Goal: Task Accomplishment & Management: Manage account settings

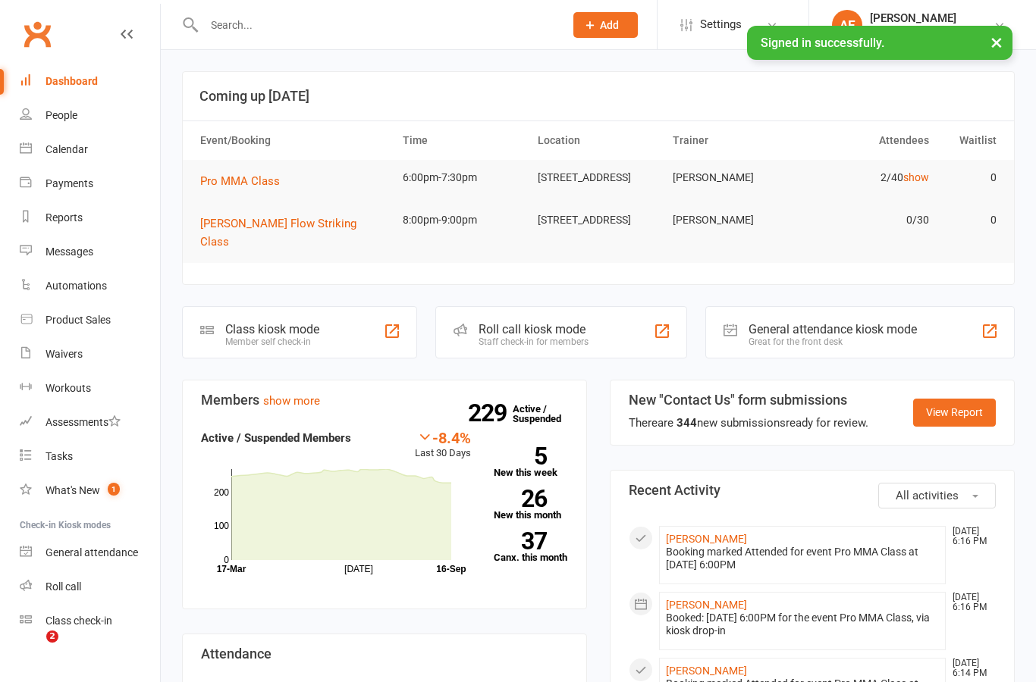
click at [393, 23] on input "text" at bounding box center [376, 24] width 354 height 21
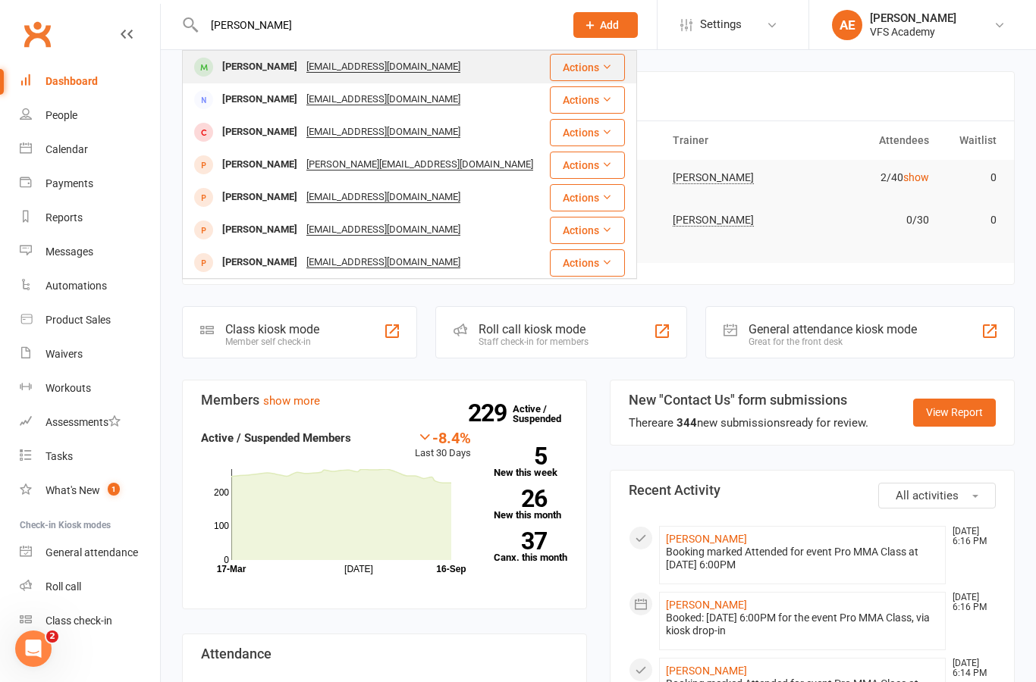
type input "[PERSON_NAME]"
click at [474, 64] on div "[PERSON_NAME] [EMAIL_ADDRESS][DOMAIN_NAME]" at bounding box center [365, 67] width 365 height 31
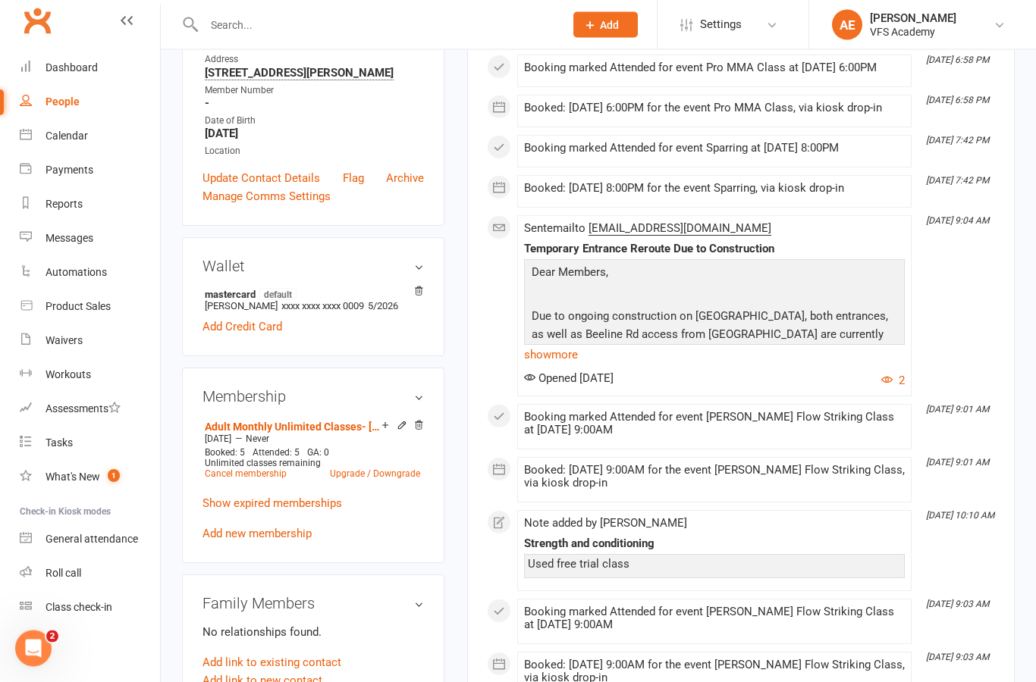
scroll to position [13, 0]
click at [303, 541] on link "Add new membership" at bounding box center [256, 535] width 109 height 14
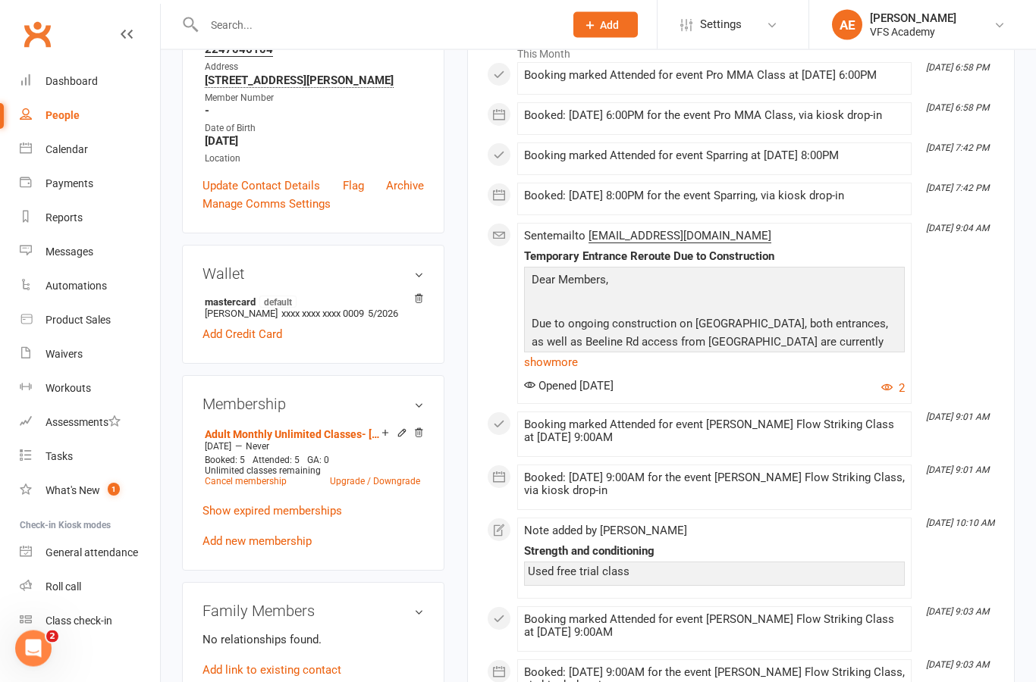
scroll to position [265, 0]
click at [268, 487] on link "Cancel membership" at bounding box center [246, 482] width 82 height 11
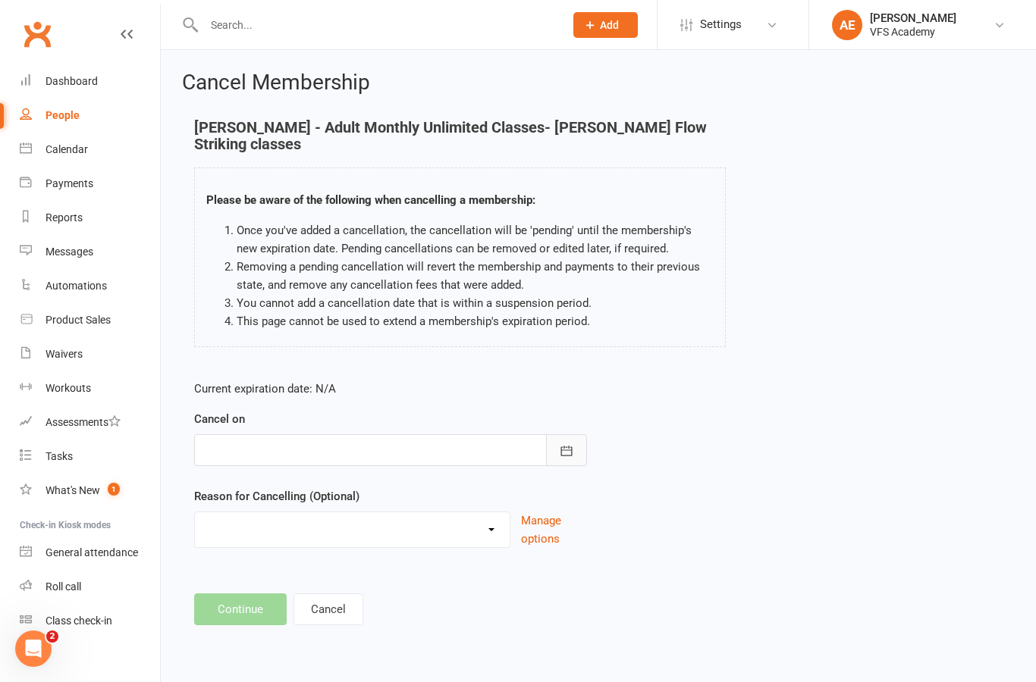
click at [575, 434] on button "button" at bounding box center [566, 450] width 41 height 32
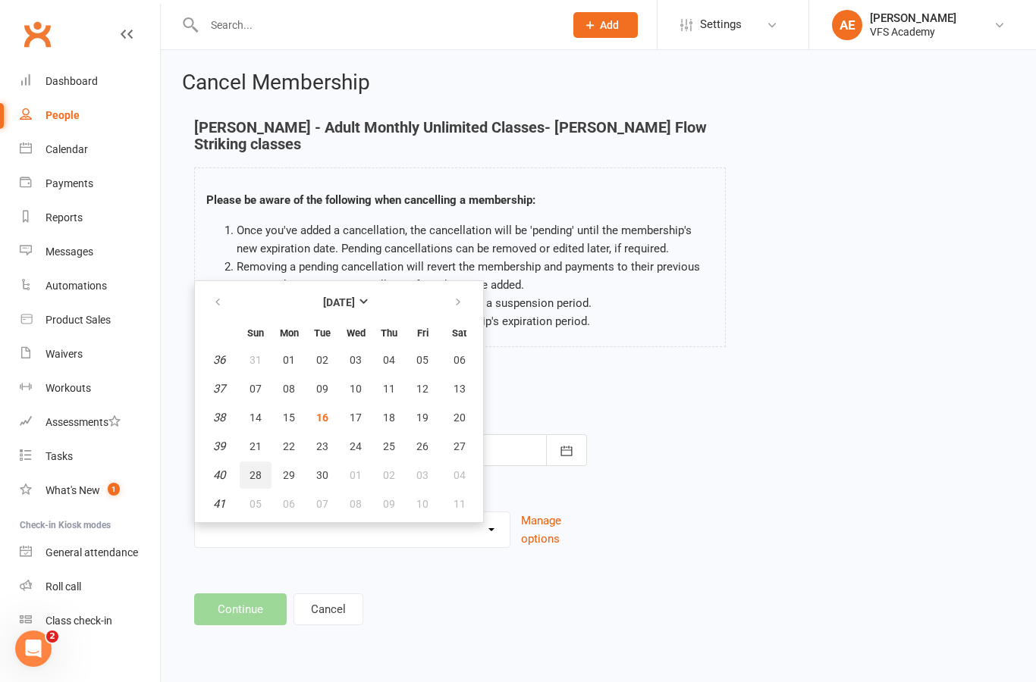
click at [256, 469] on span "28" at bounding box center [255, 475] width 12 height 12
type input "28 Sep 2025"
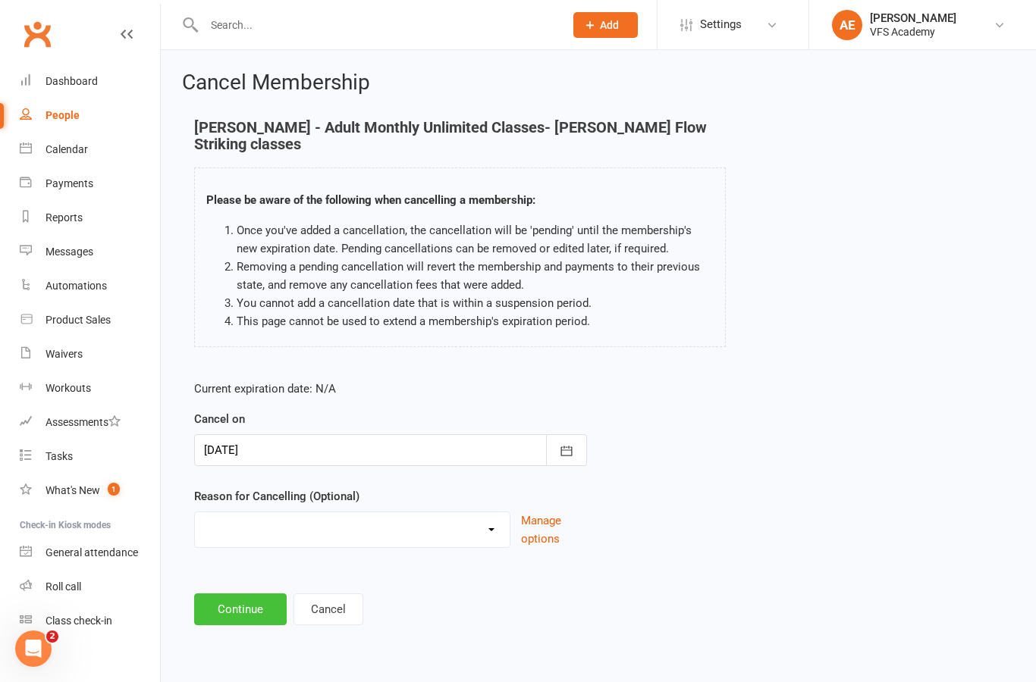
click at [243, 597] on button "Continue" at bounding box center [240, 610] width 92 height 32
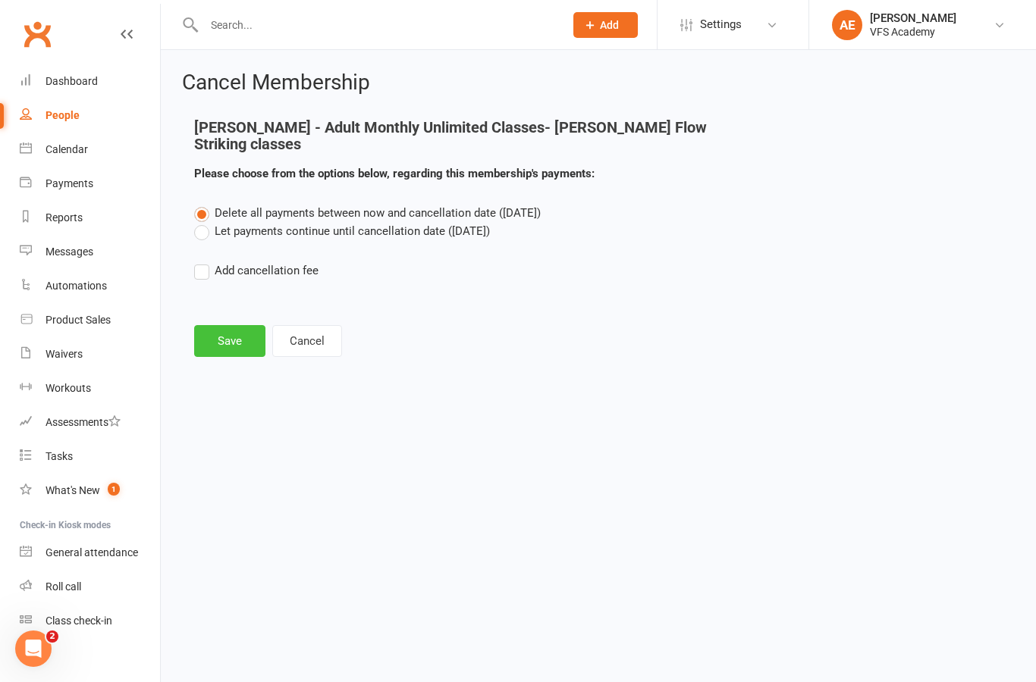
click at [238, 325] on button "Save" at bounding box center [229, 341] width 71 height 32
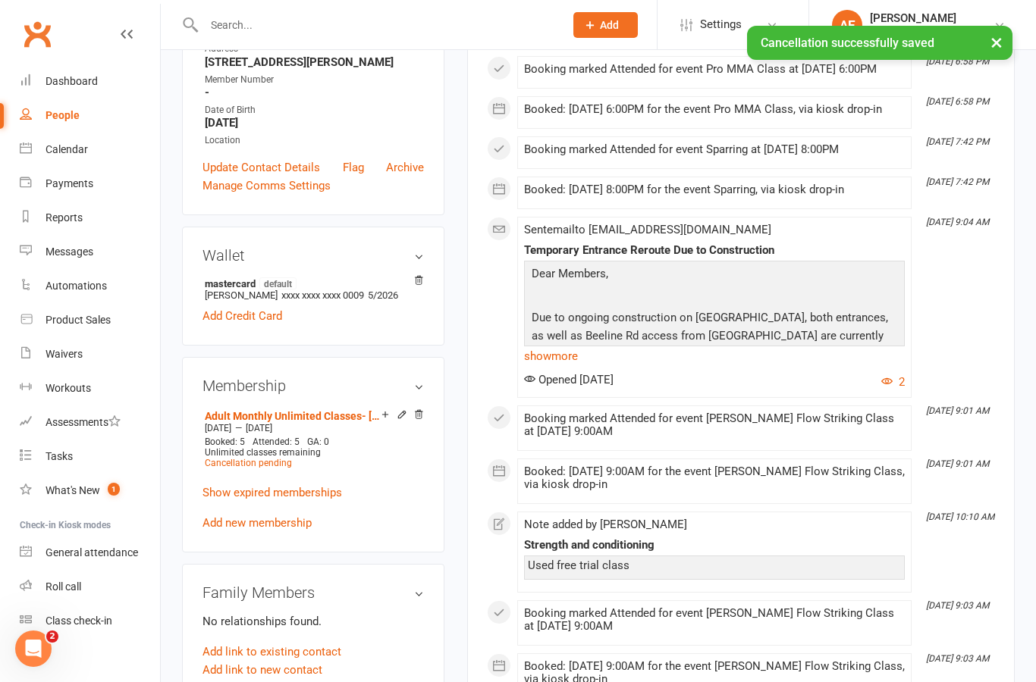
scroll to position [369, 0]
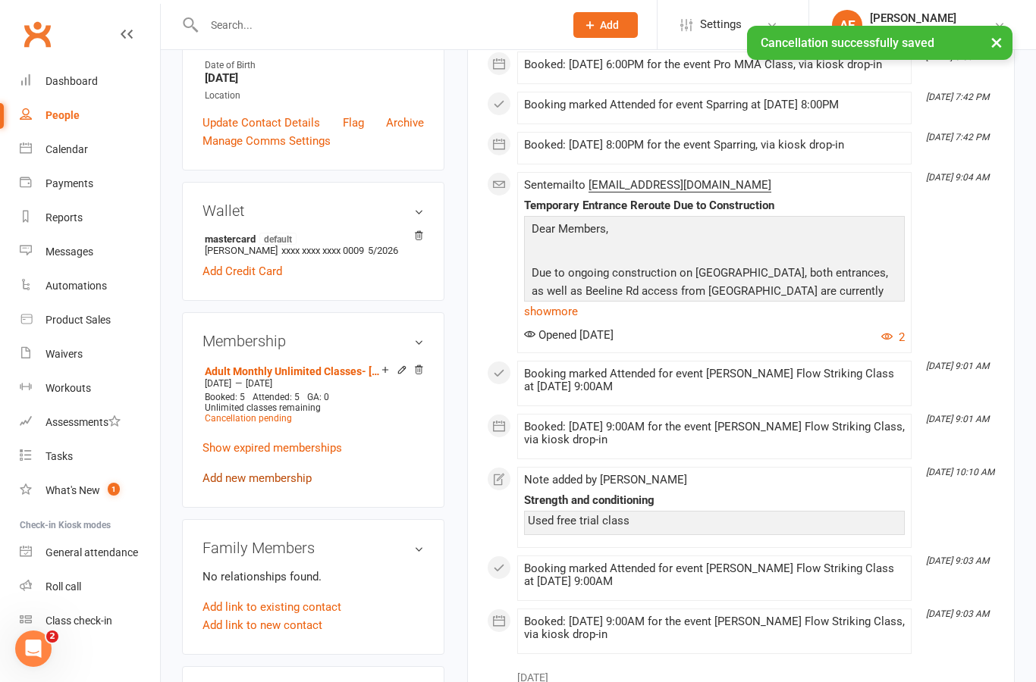
click at [280, 485] on link "Add new membership" at bounding box center [256, 479] width 109 height 14
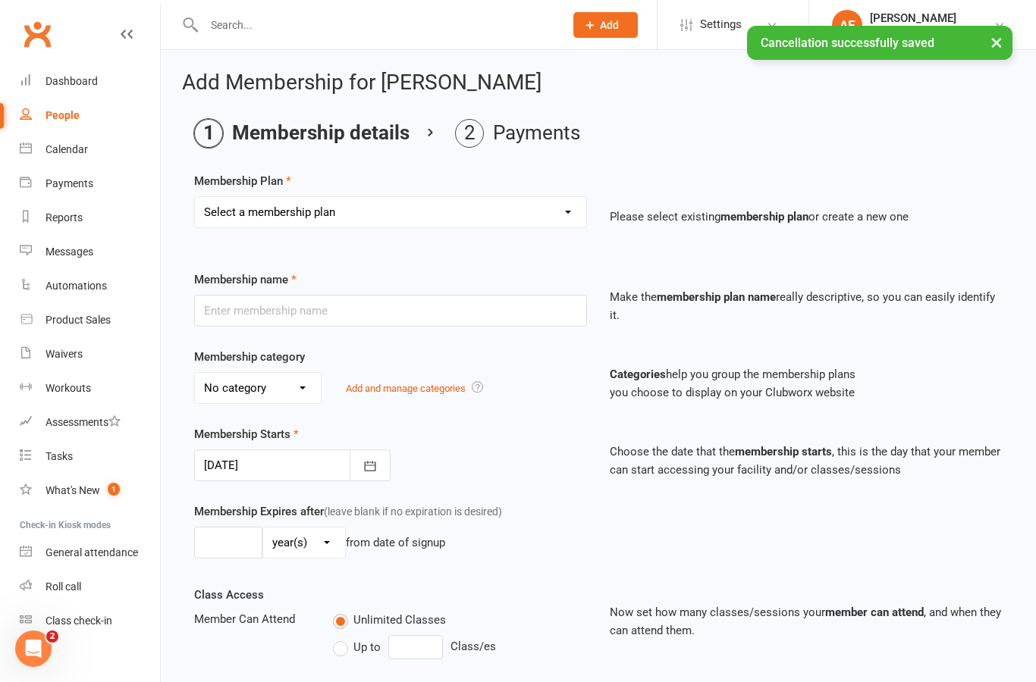
click at [516, 205] on select "Select a membership plan Create new Membership Plan Kid's Monthly Unlimited Kid…" at bounding box center [390, 212] width 391 height 30
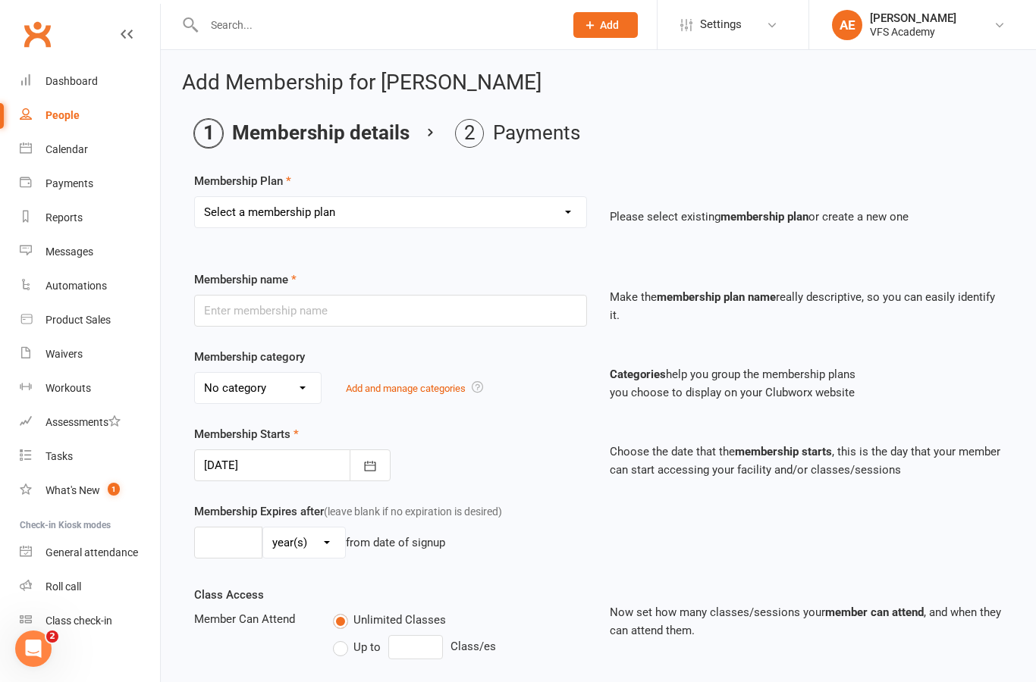
select select "7"
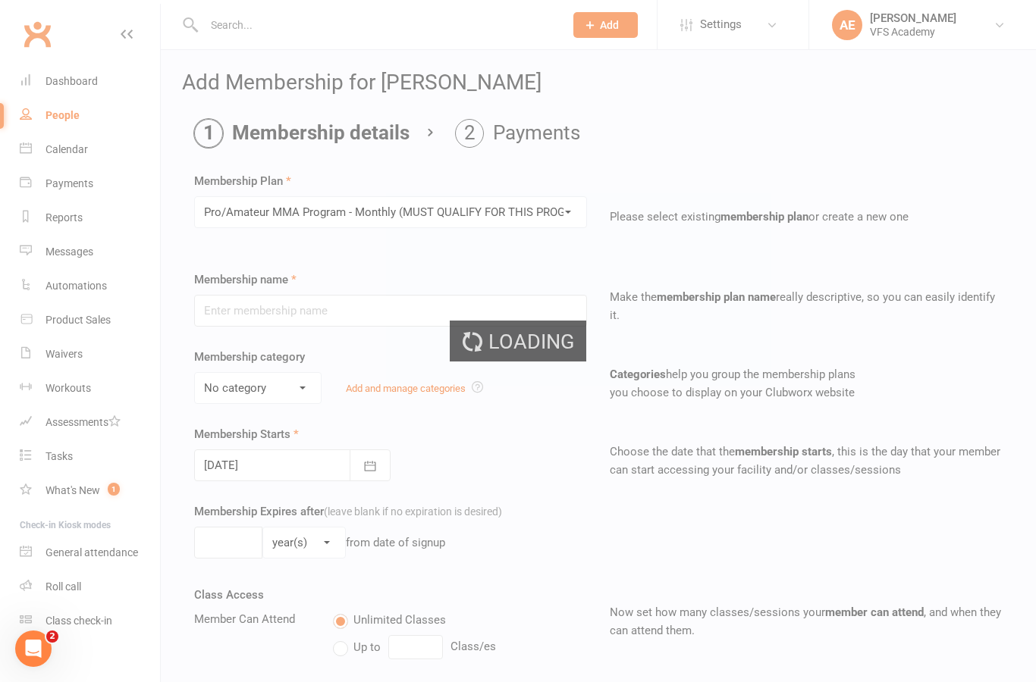
type input "Pro/Amateur MMA Program - Monthly (MUST QUALIFY FOR THIS PROGRAM)"
select select "6"
type input "0"
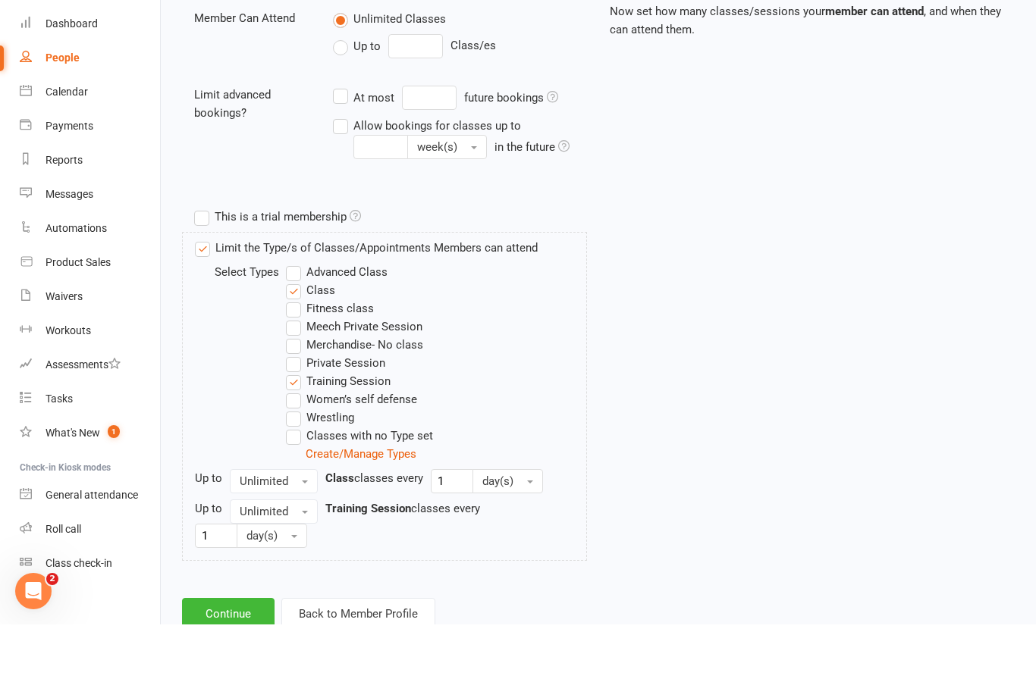
scroll to position [604, 0]
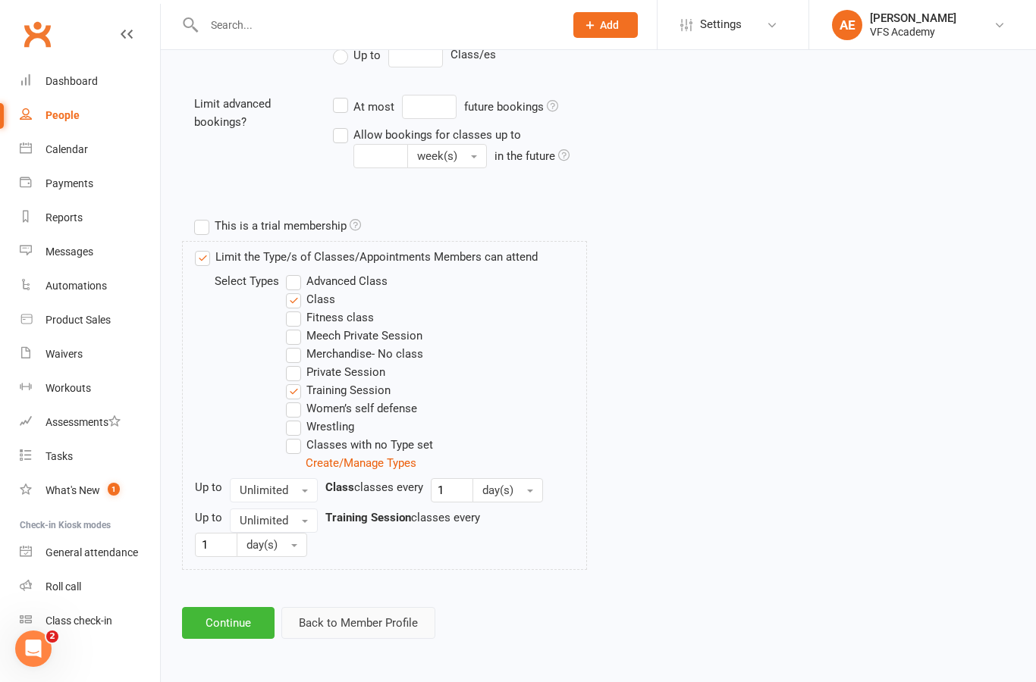
click at [351, 609] on button "Back to Member Profile" at bounding box center [358, 623] width 154 height 32
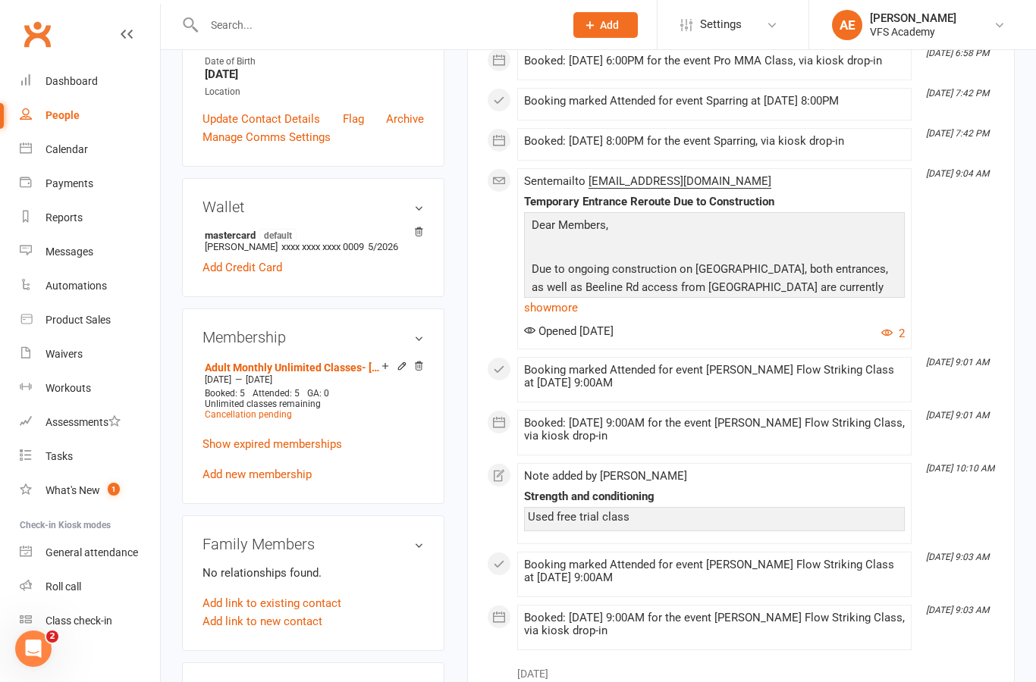
scroll to position [375, 0]
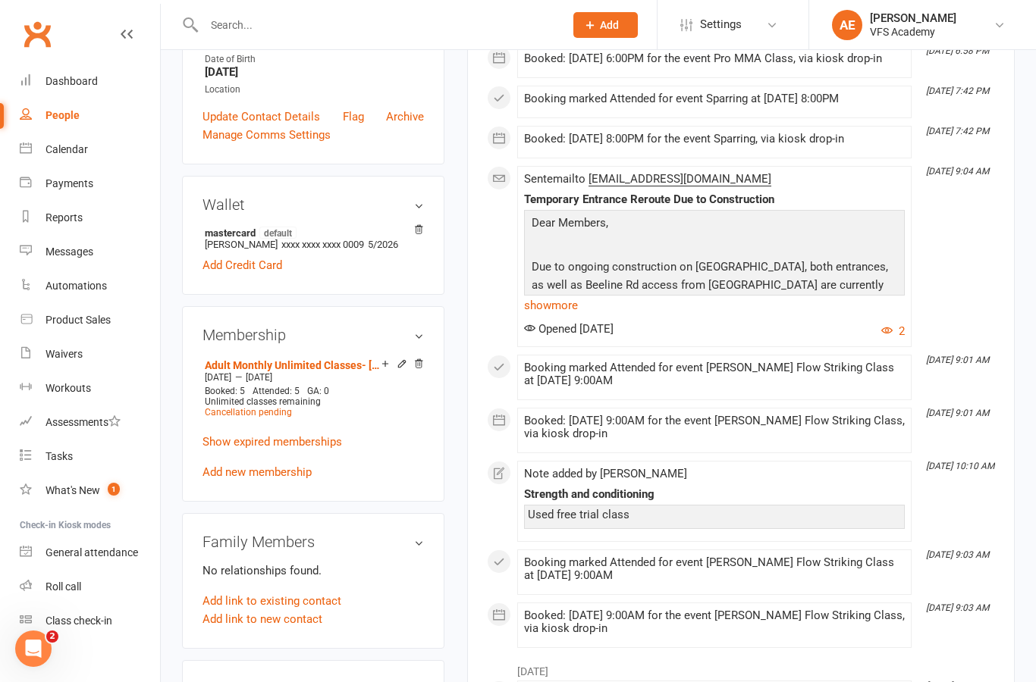
click at [367, 451] on p "Show expired memberships" at bounding box center [312, 442] width 221 height 18
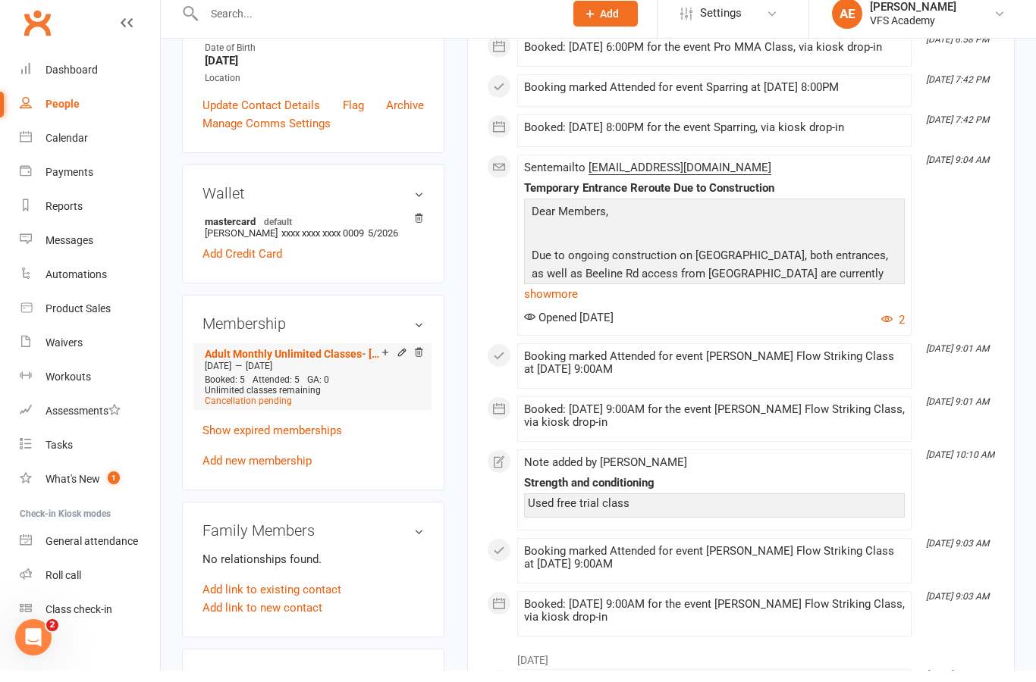
scroll to position [387, 0]
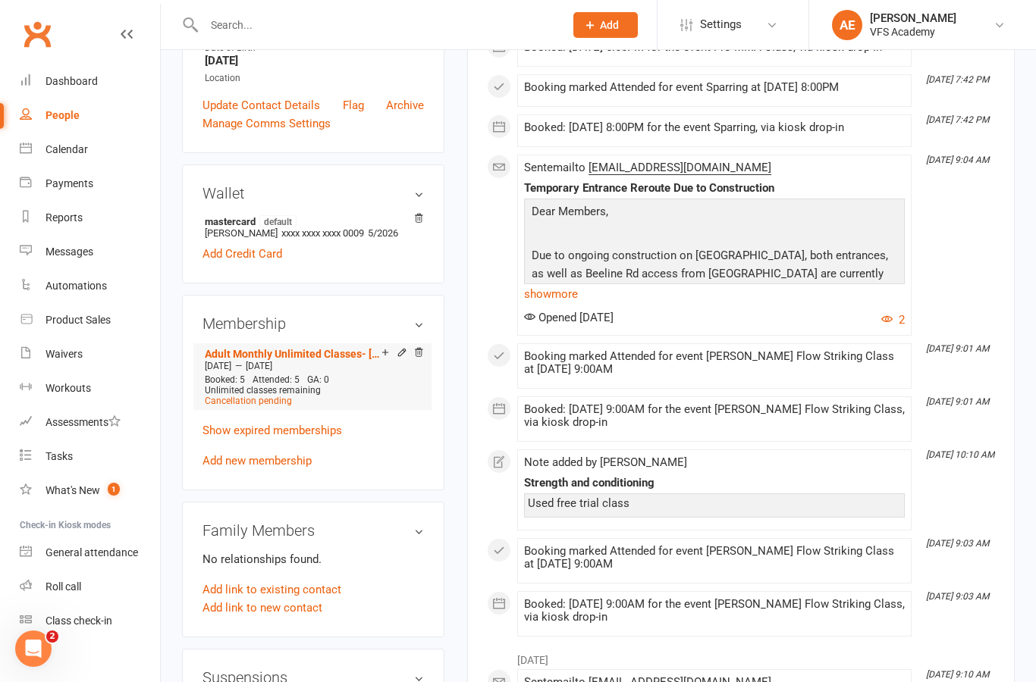
click at [401, 360] on icon at bounding box center [401, 354] width 11 height 12
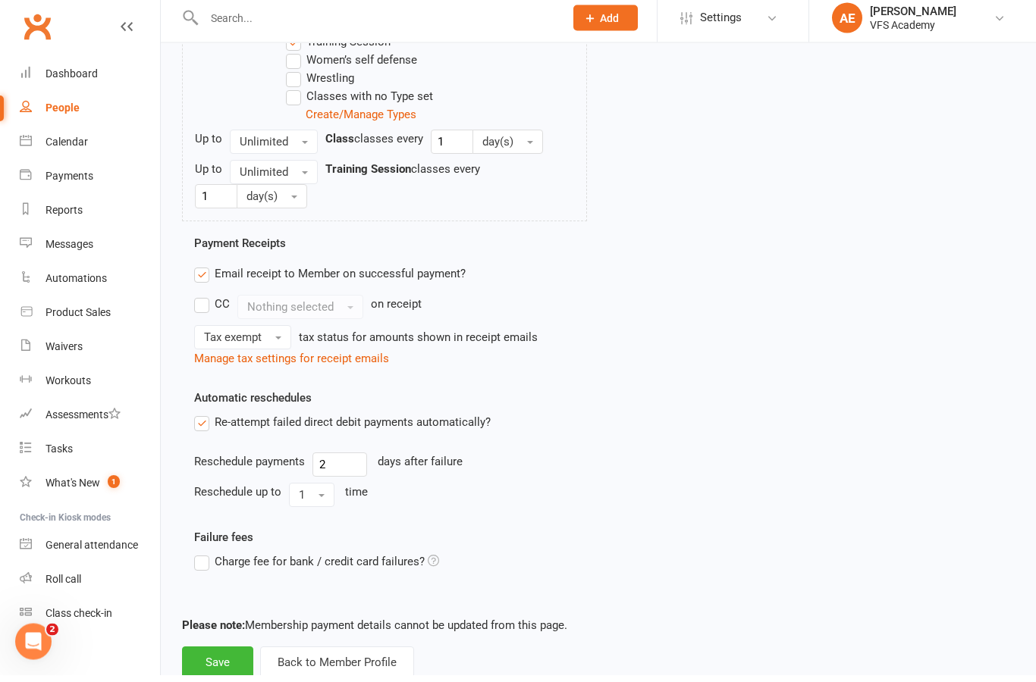
scroll to position [766, 0]
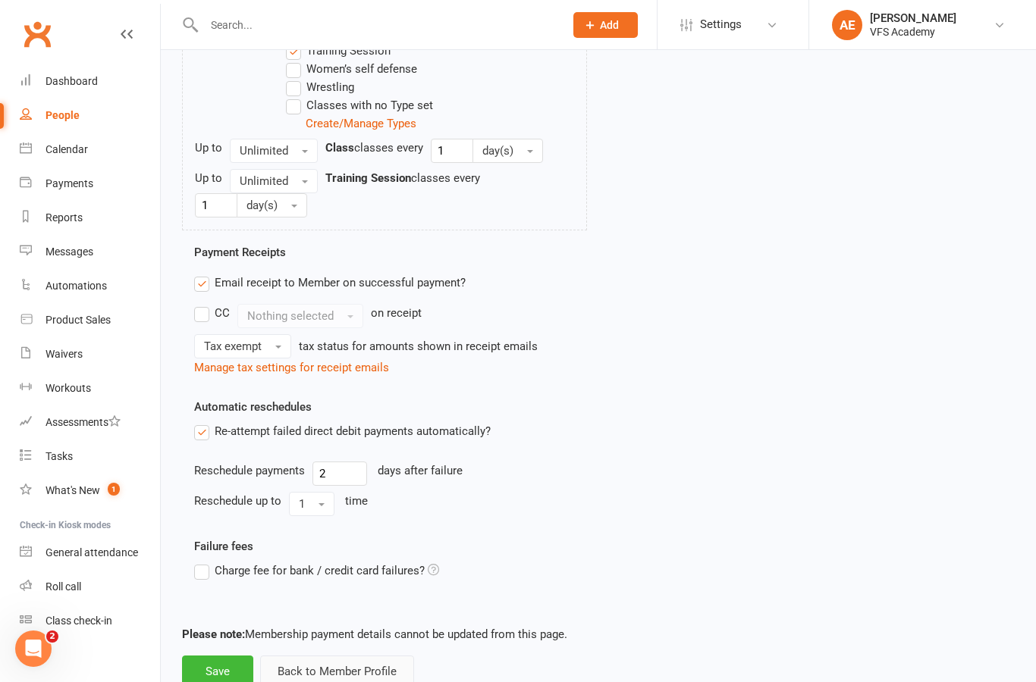
click at [327, 663] on button "Back to Member Profile" at bounding box center [337, 672] width 154 height 32
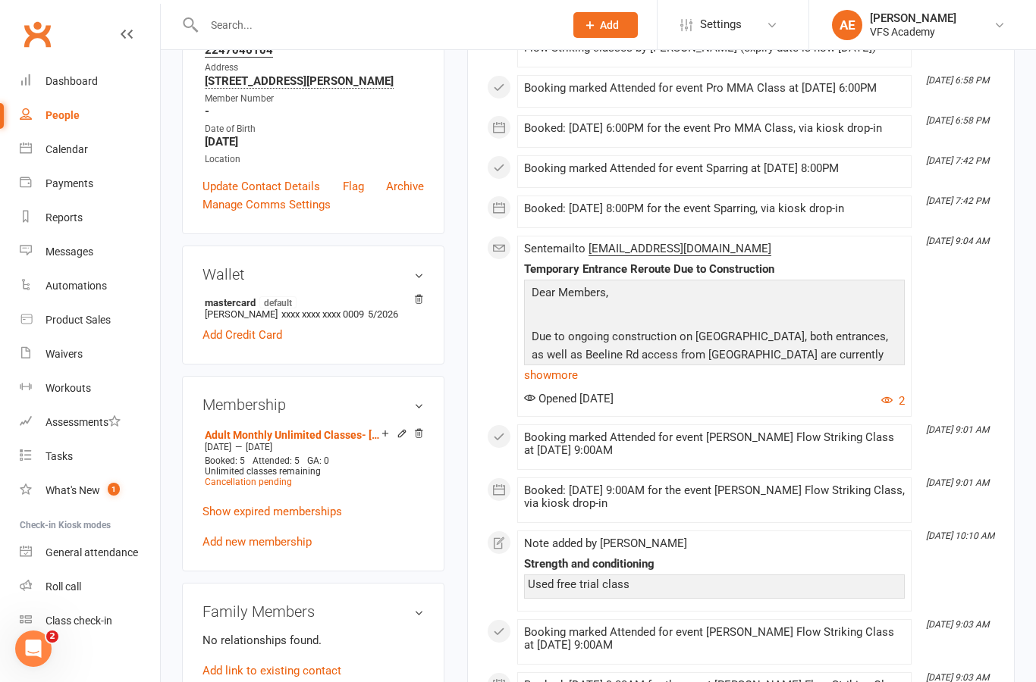
scroll to position [314, 0]
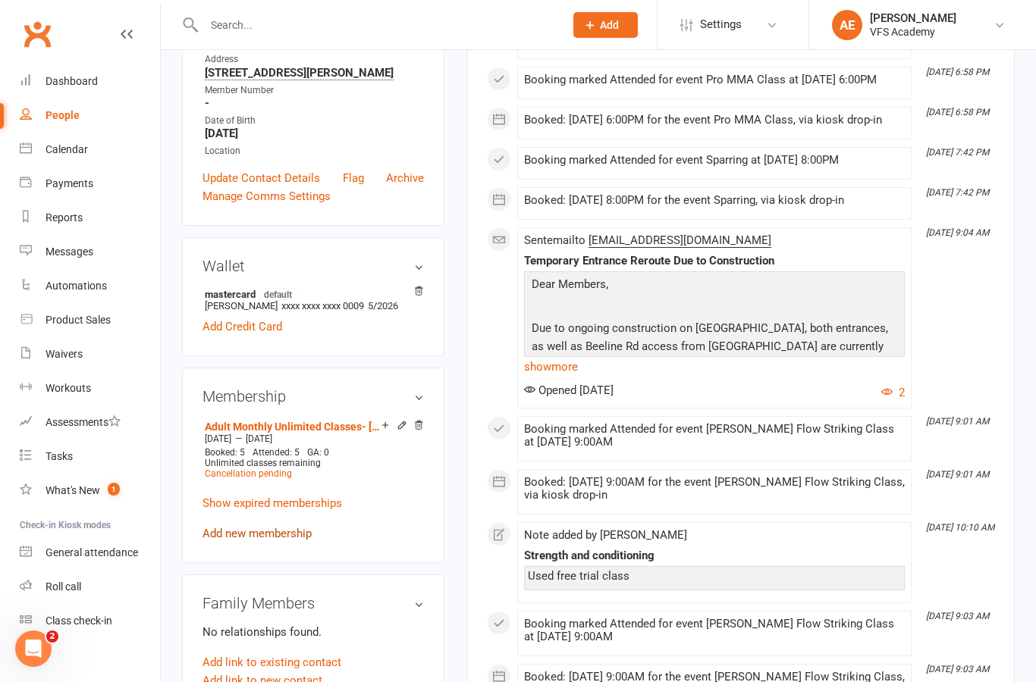
click at [288, 541] on link "Add new membership" at bounding box center [256, 534] width 109 height 14
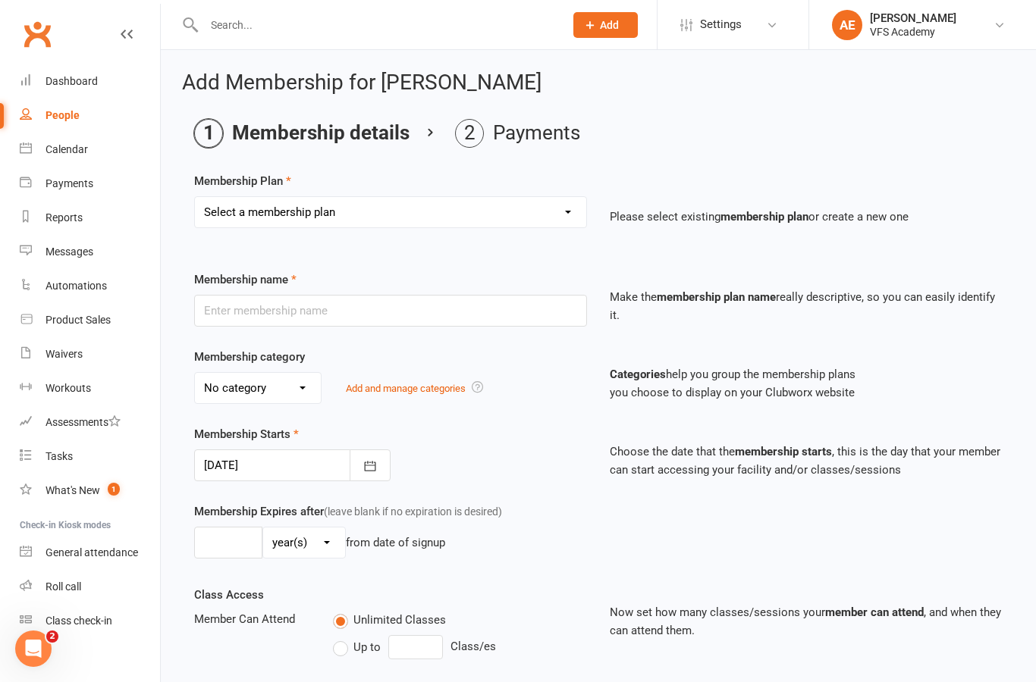
click at [527, 205] on select "Select a membership plan Create new Membership Plan Kid's Monthly Unlimited Kid…" at bounding box center [390, 212] width 391 height 30
select select "7"
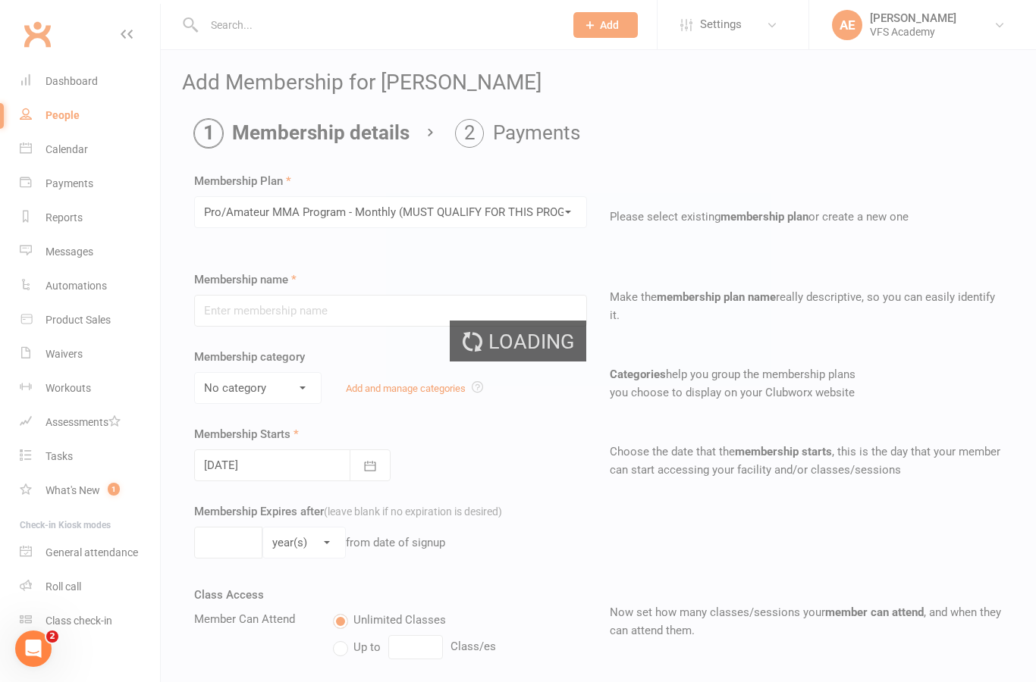
type input "Pro/Amateur MMA Program - Monthly (MUST QUALIFY FOR THIS PROGRAM)"
select select "6"
type input "0"
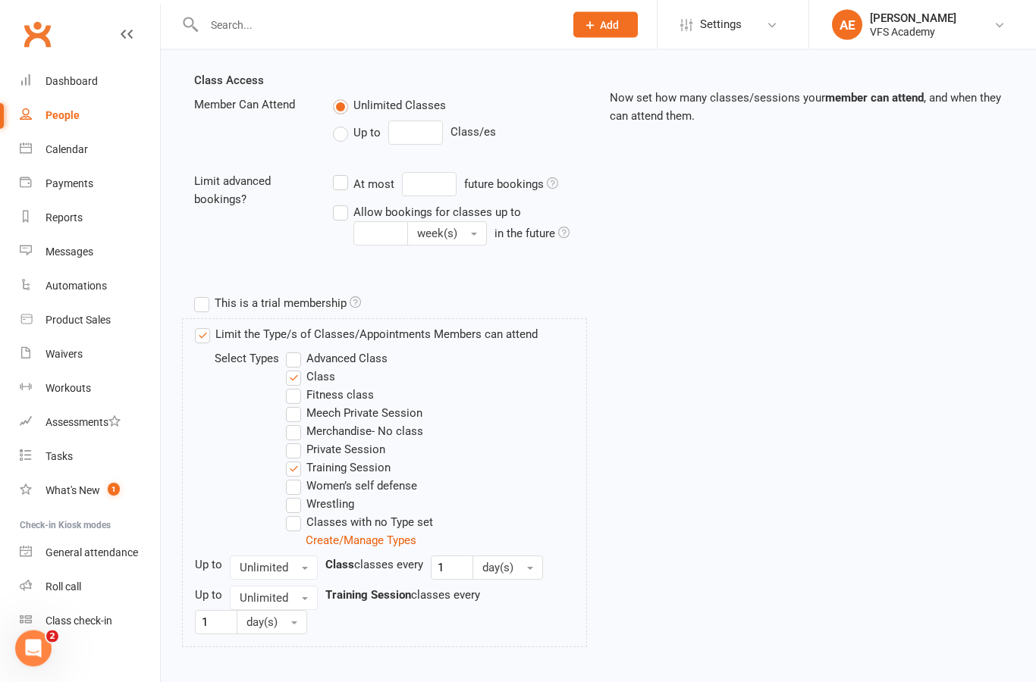
scroll to position [544, 0]
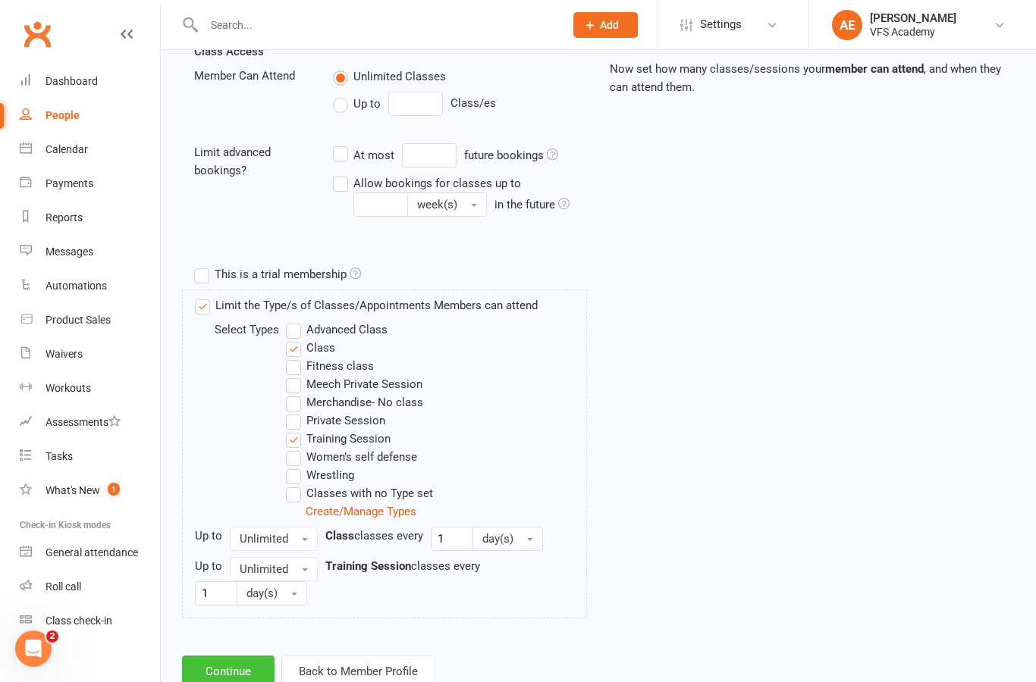
click at [246, 671] on button "Continue" at bounding box center [228, 672] width 92 height 32
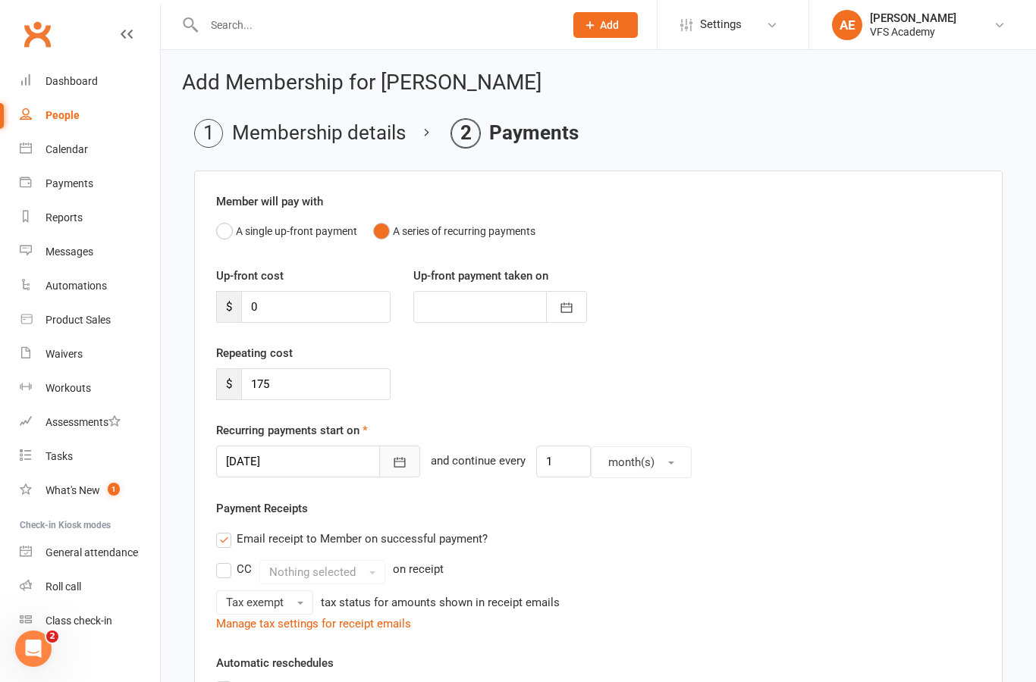
click at [392, 455] on icon "button" at bounding box center [399, 462] width 15 height 15
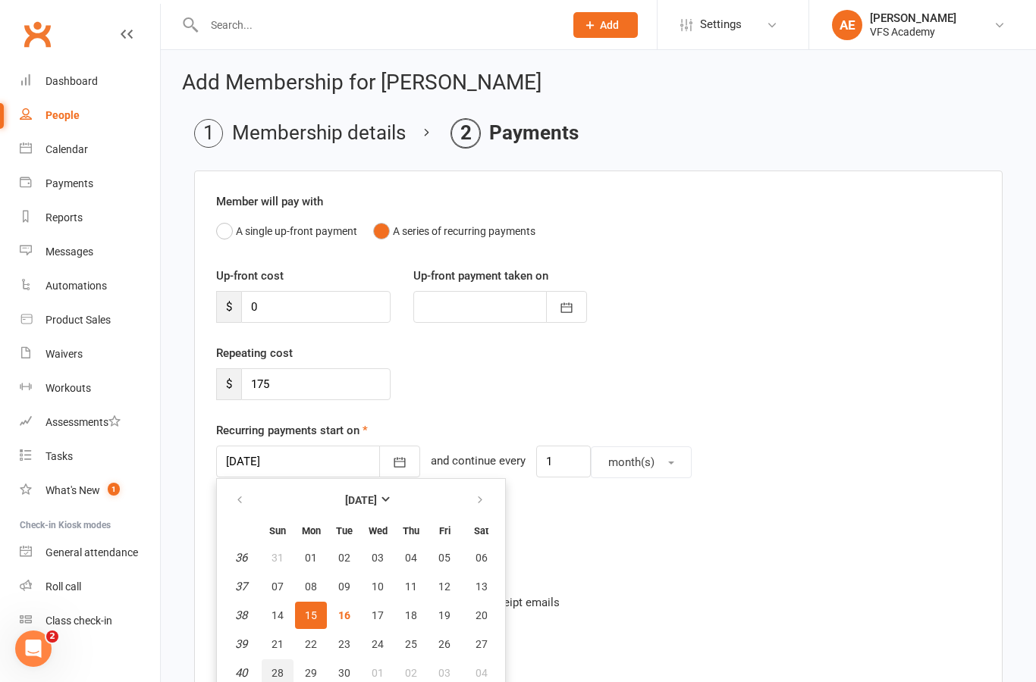
click at [280, 667] on span "28" at bounding box center [277, 673] width 12 height 12
type input "28 Sep 2025"
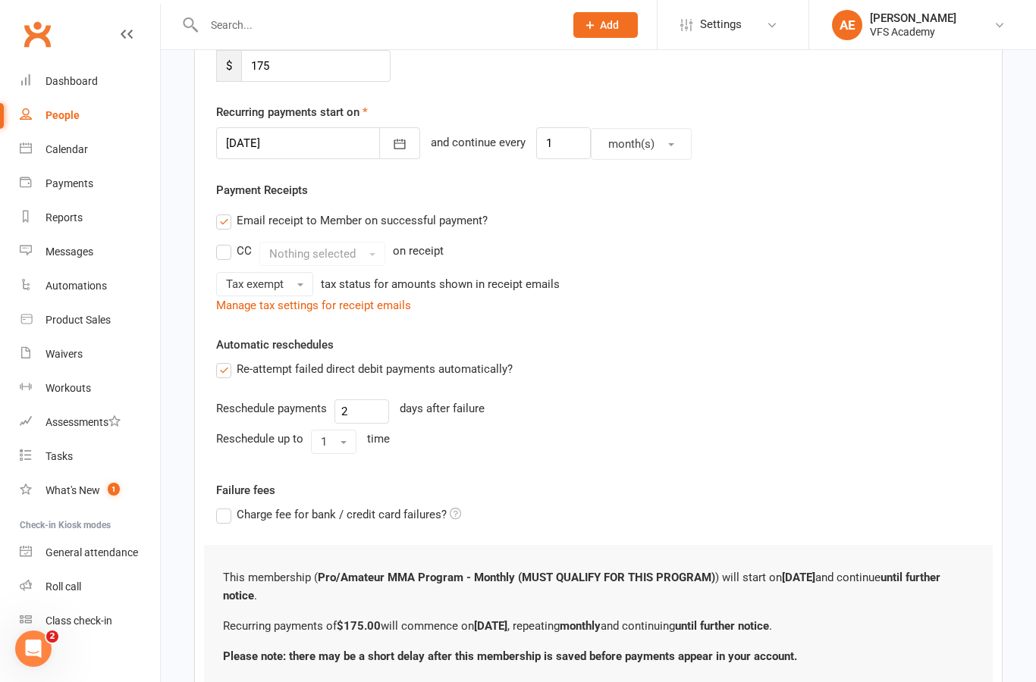
scroll to position [390, 0]
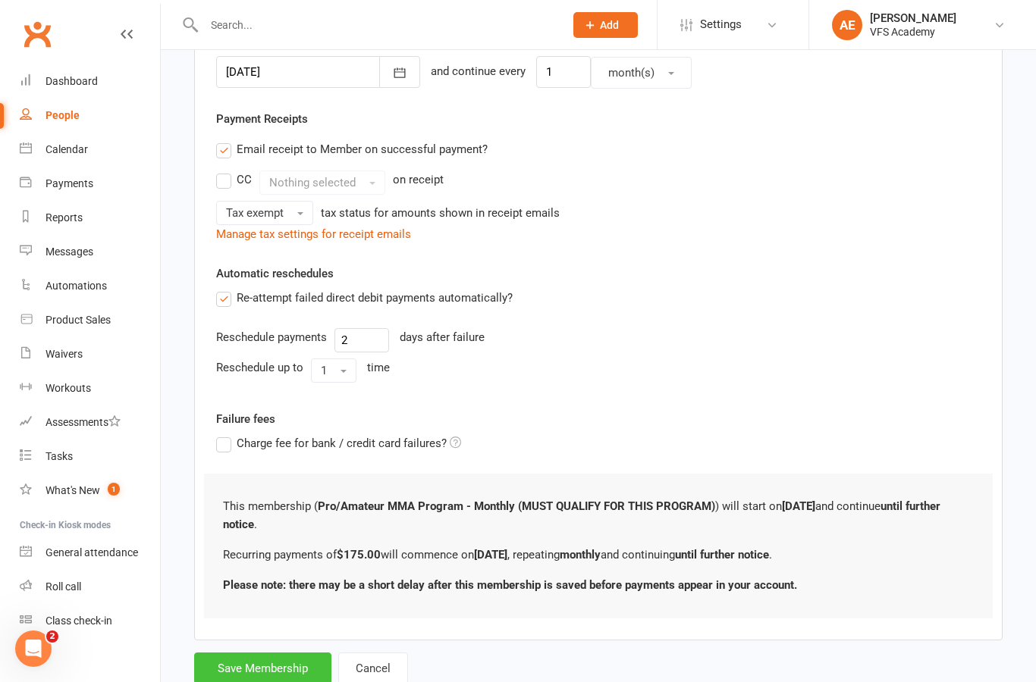
click at [261, 669] on button "Save Membership" at bounding box center [262, 669] width 137 height 32
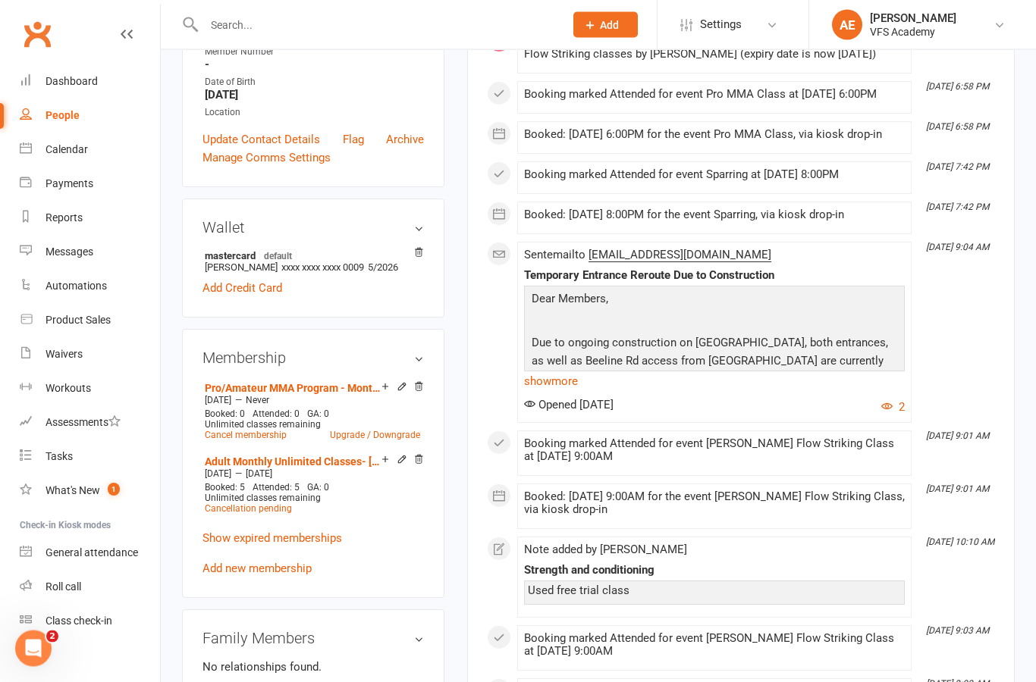
scroll to position [354, 0]
click at [282, 574] on link "Add new membership" at bounding box center [256, 567] width 109 height 14
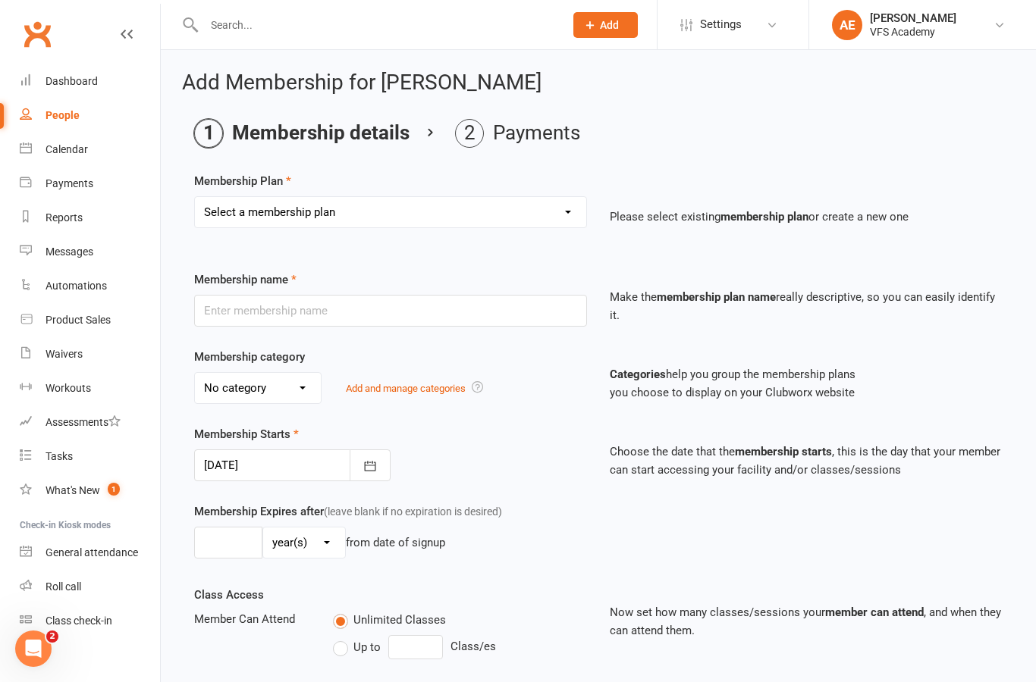
click at [415, 225] on select "Select a membership plan Create new Membership Plan Kid's Monthly Unlimited Kid…" at bounding box center [390, 212] width 391 height 30
select select "22"
type input "Catch up"
select select "2"
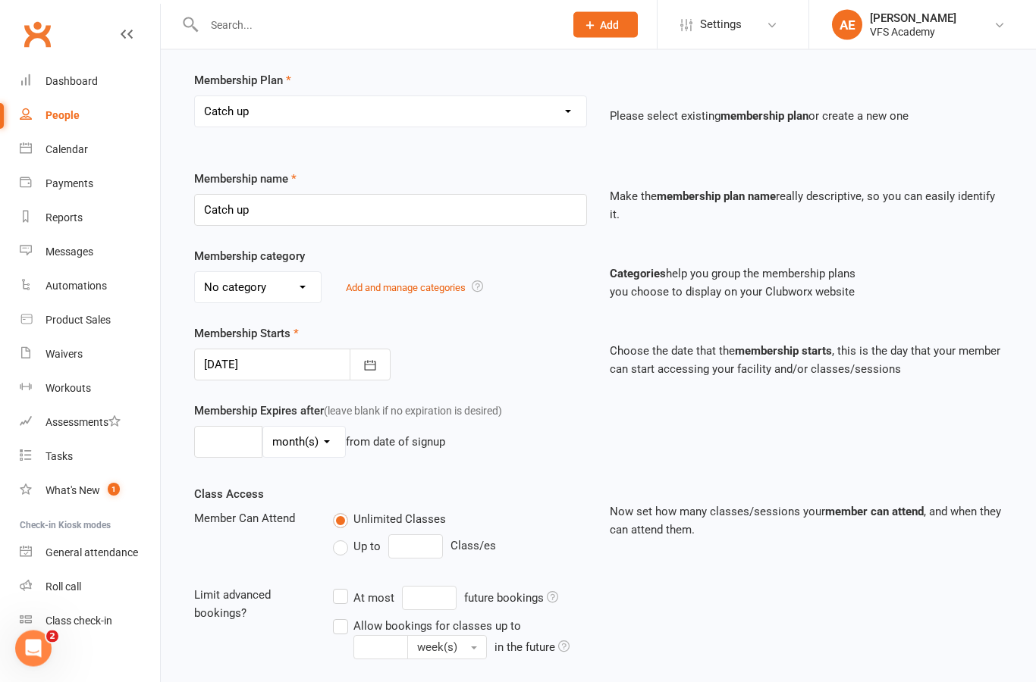
scroll to position [101, 0]
click at [300, 287] on select "No category Advanced Class Drop-In Fitness program General Merchandise private …" at bounding box center [258, 287] width 126 height 30
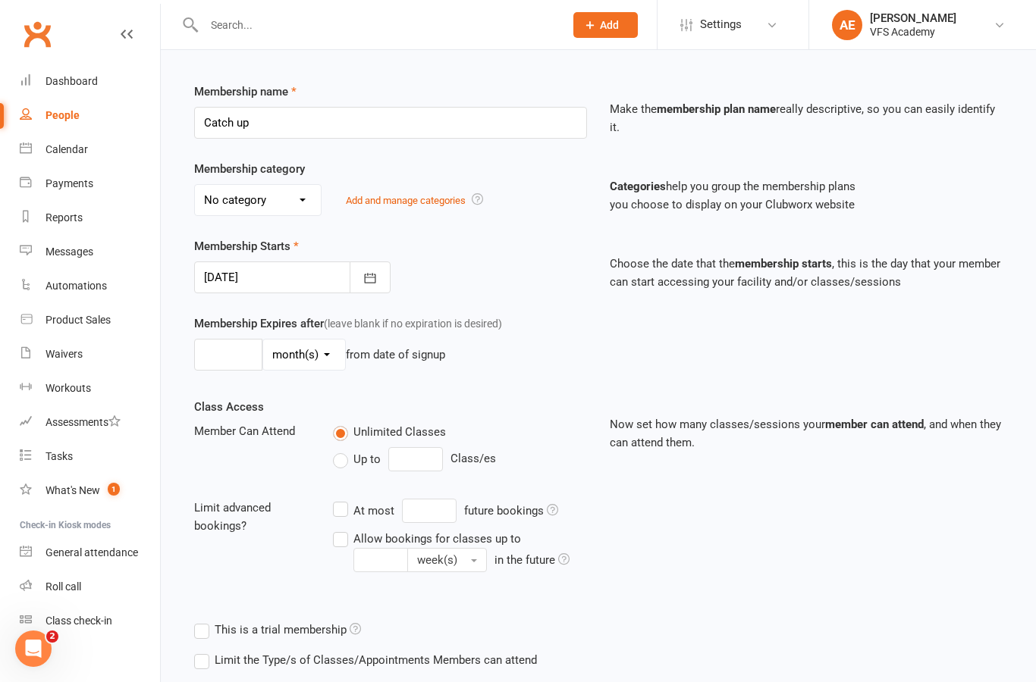
scroll to position [233, 0]
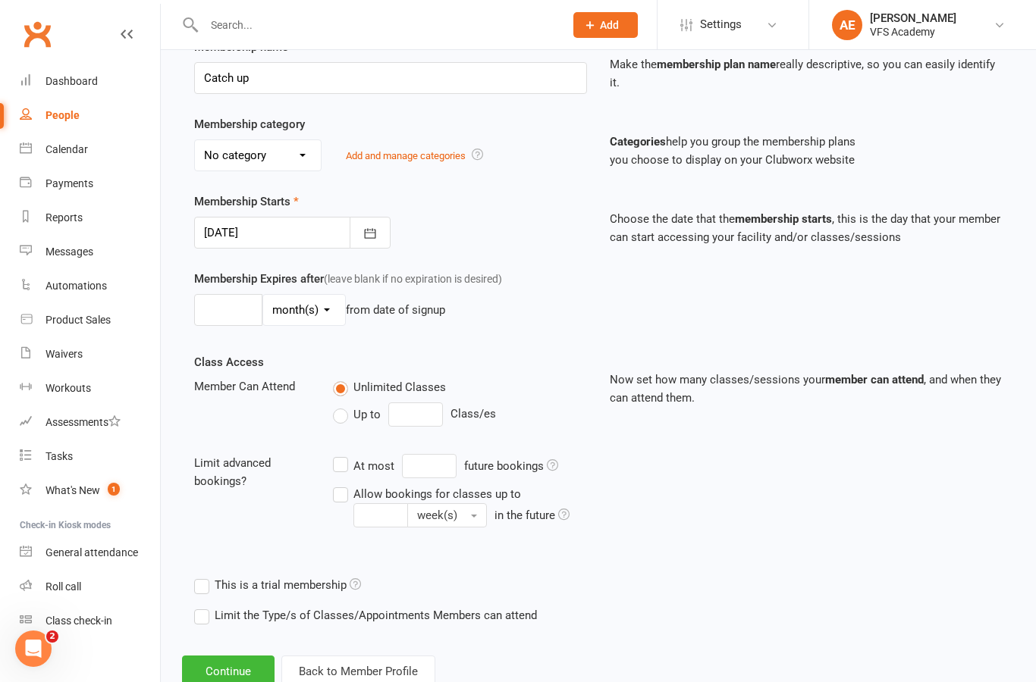
click at [325, 310] on select "day(s) week(s) month(s) year(s)" at bounding box center [304, 310] width 82 height 30
click at [235, 669] on button "Continue" at bounding box center [228, 672] width 92 height 32
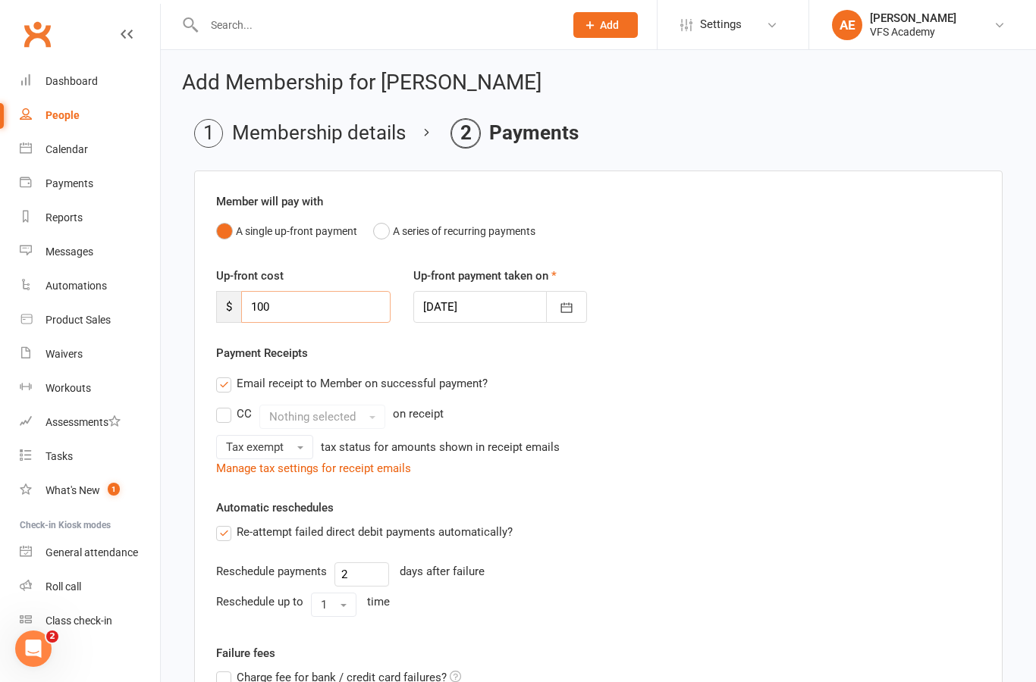
click at [378, 306] on input "100" at bounding box center [315, 307] width 149 height 32
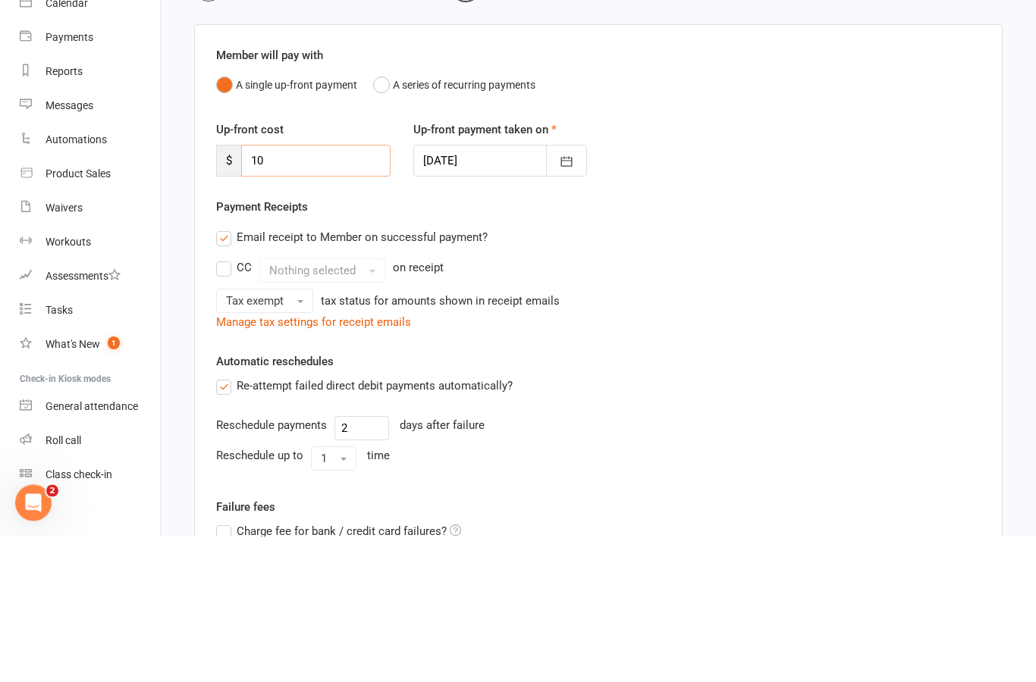
type input "1"
type input "16.50"
click at [851, 267] on div "Up-front cost $ 16.50 Up-front payment taken on 16 Sep 2025 September 2025 Sun …" at bounding box center [598, 305] width 787 height 77
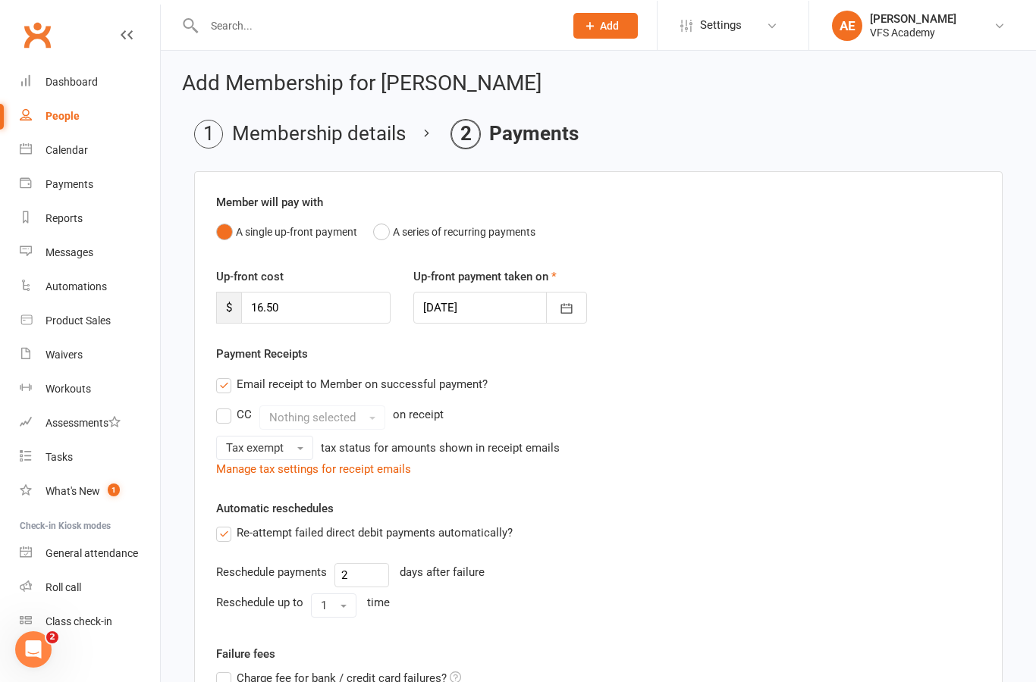
scroll to position [216, 0]
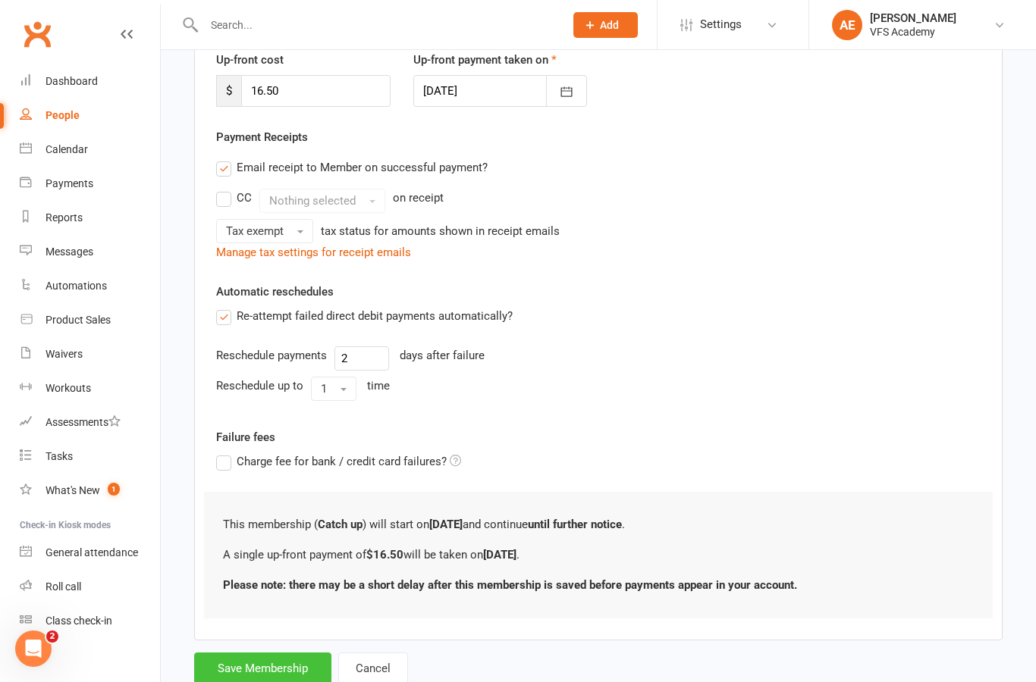
click at [269, 669] on button "Save Membership" at bounding box center [262, 669] width 137 height 32
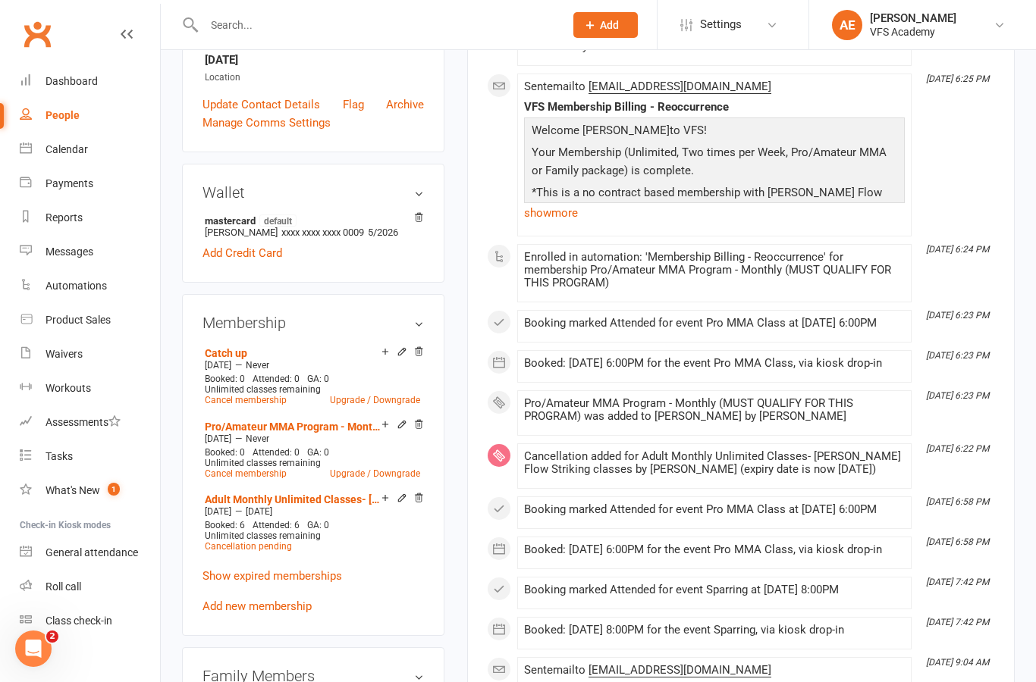
scroll to position [448, 0]
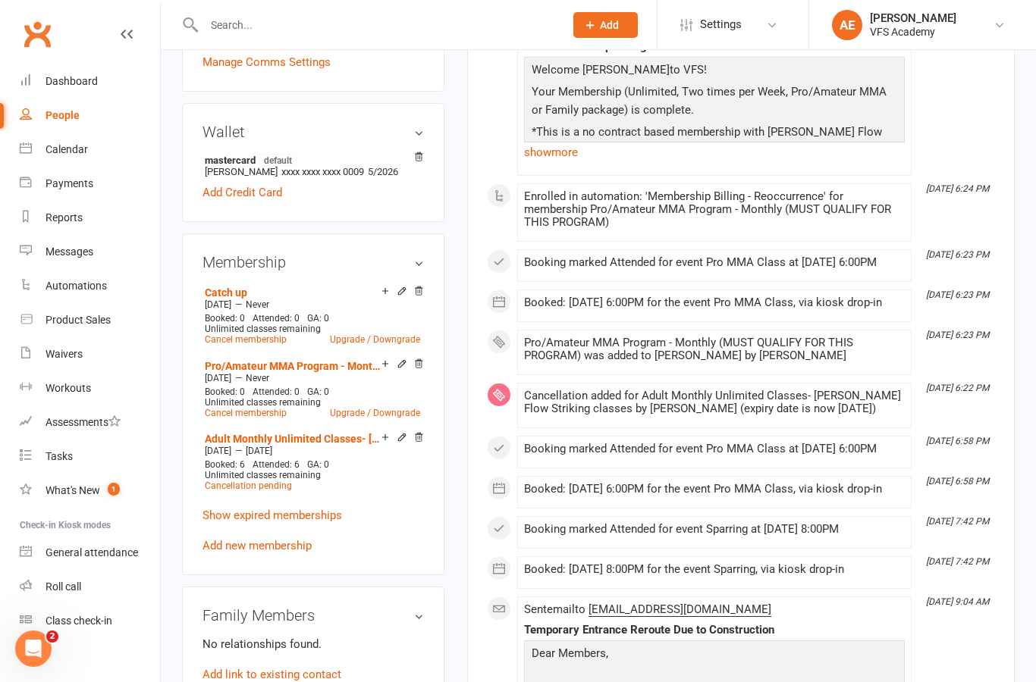
click at [1029, 356] on div "upload photo change photo Leo Mundinger Activated 30 May, 2024 Added 28 May, 20…" at bounding box center [598, 618] width 875 height 2032
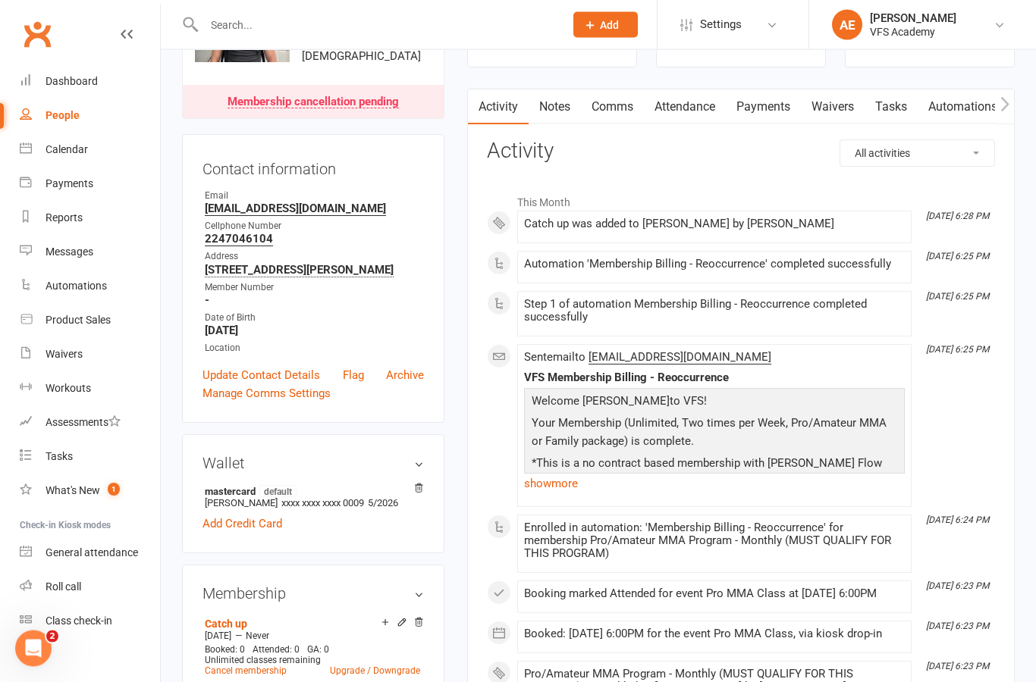
scroll to position [0, 0]
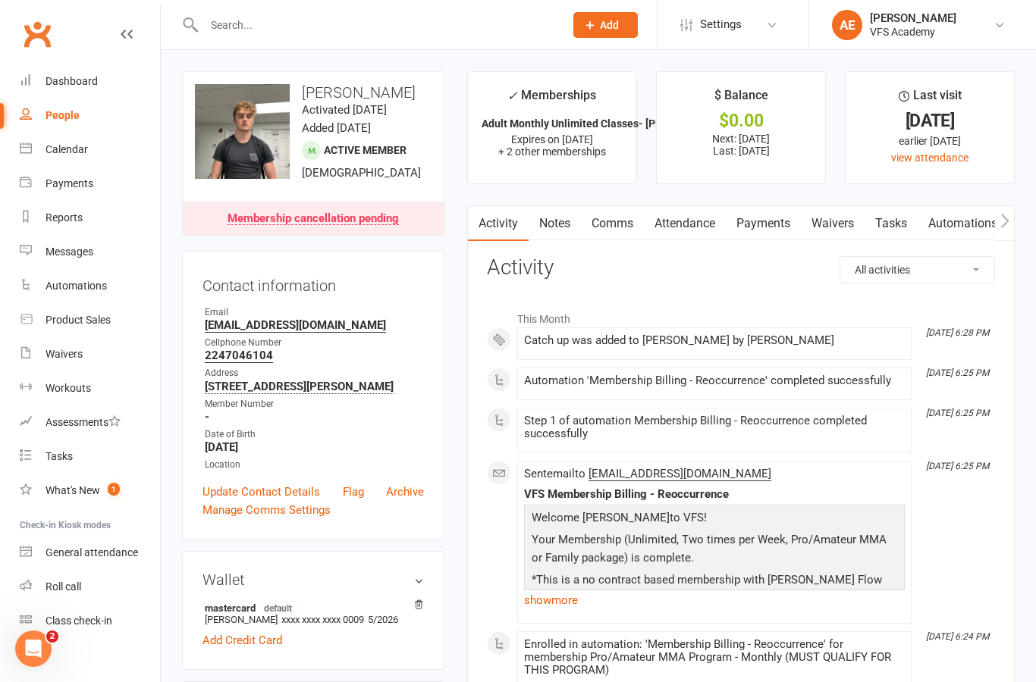
click at [373, 23] on input "text" at bounding box center [376, 24] width 354 height 21
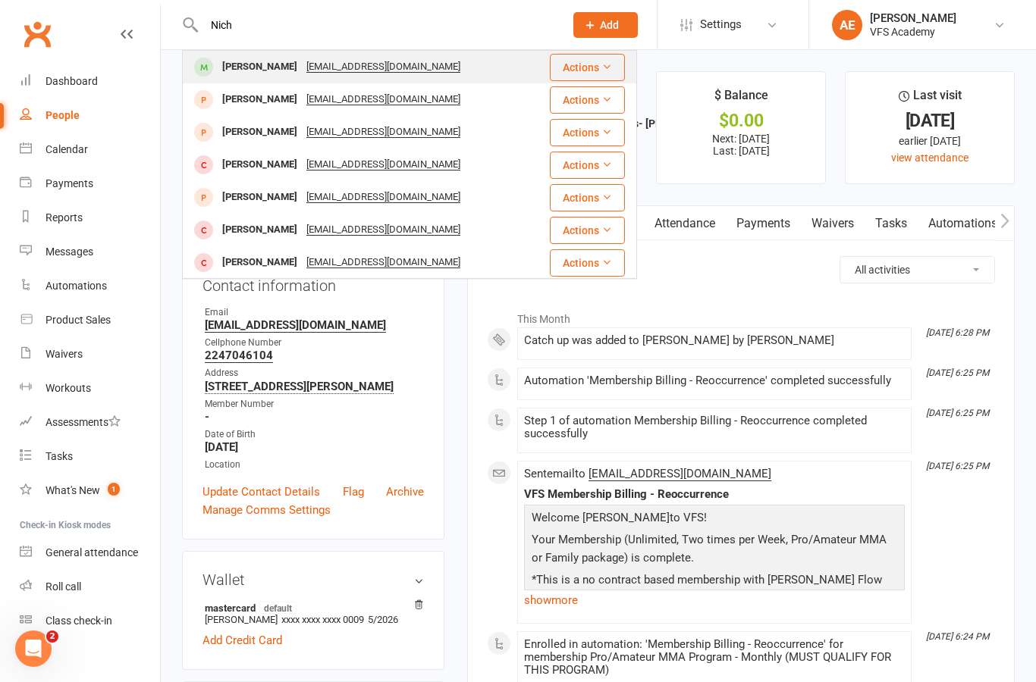
type input "Nich"
click at [511, 61] on div "Nichole Glazik Nglazik@yahoo.com" at bounding box center [365, 67] width 364 height 31
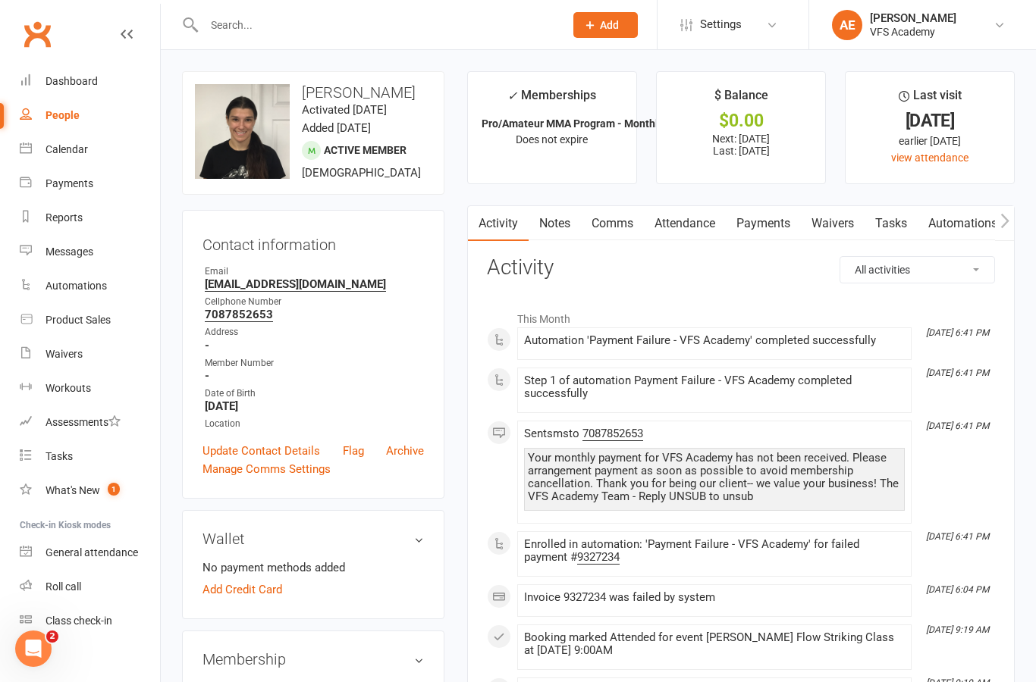
click at [766, 220] on link "Payments" at bounding box center [762, 223] width 75 height 35
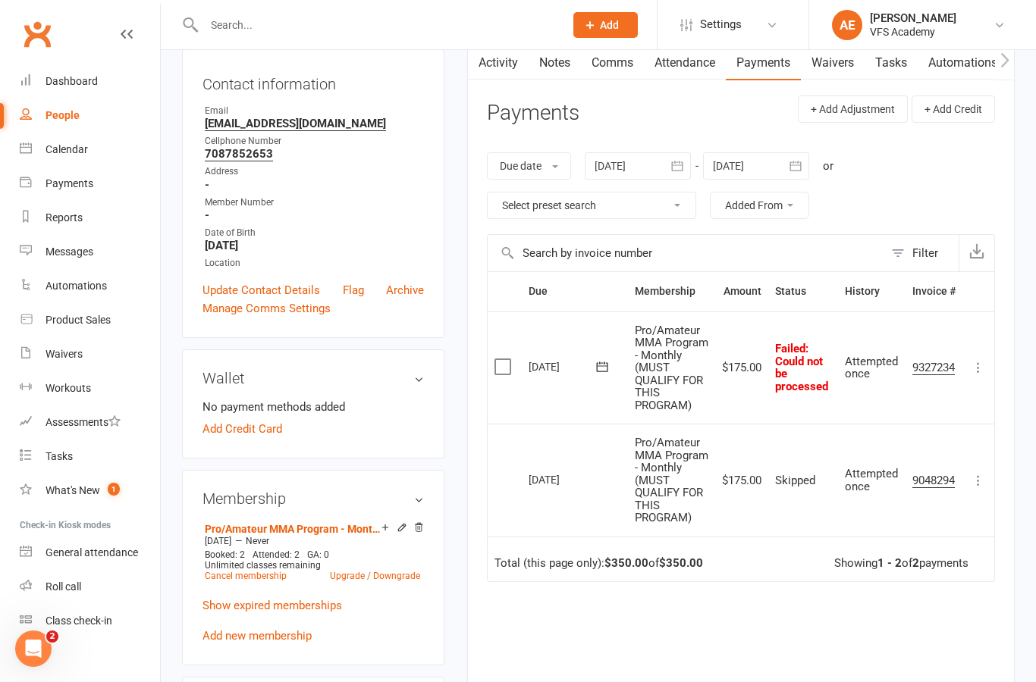
scroll to position [160, 0]
click at [983, 368] on icon at bounding box center [977, 368] width 15 height 15
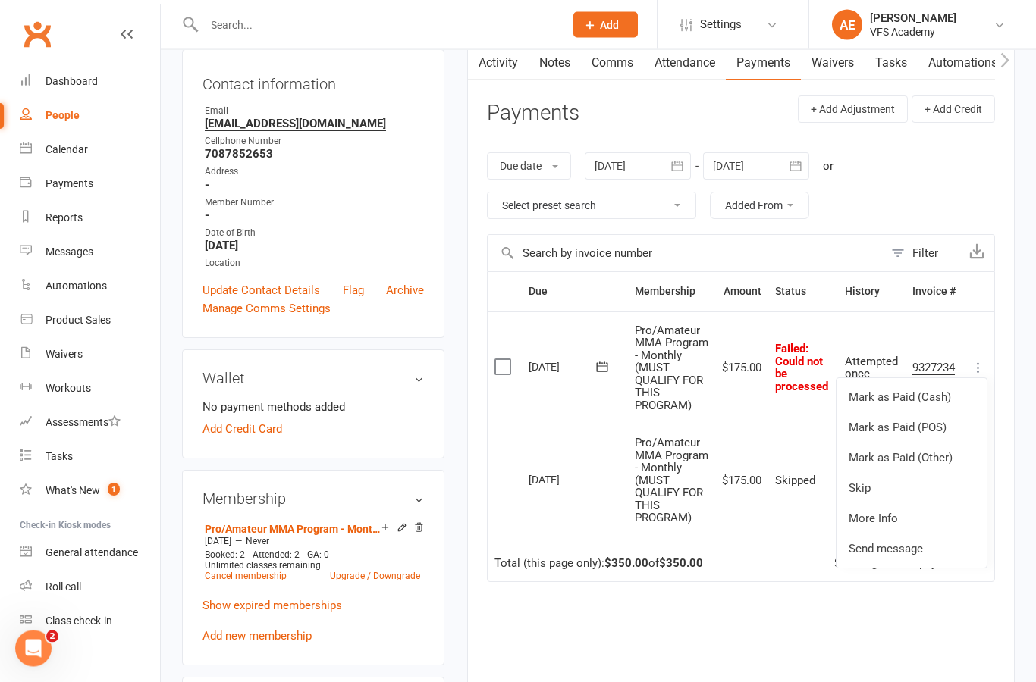
scroll to position [161, 0]
click at [951, 401] on link "Mark as Paid (Cash)" at bounding box center [911, 397] width 150 height 30
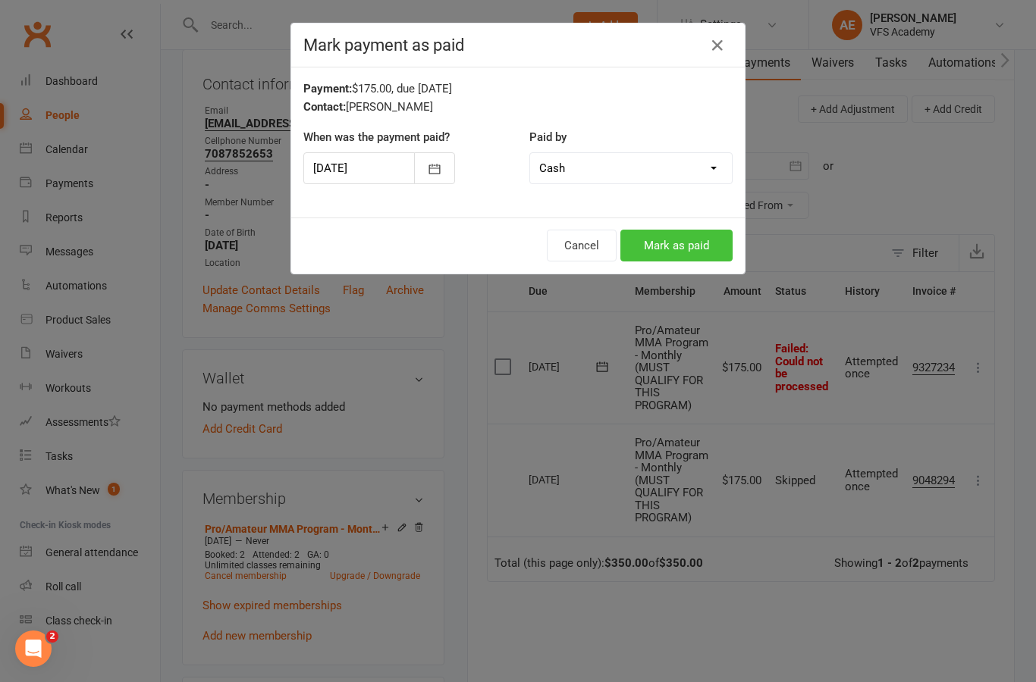
click at [681, 238] on button "Mark as paid" at bounding box center [676, 246] width 112 height 32
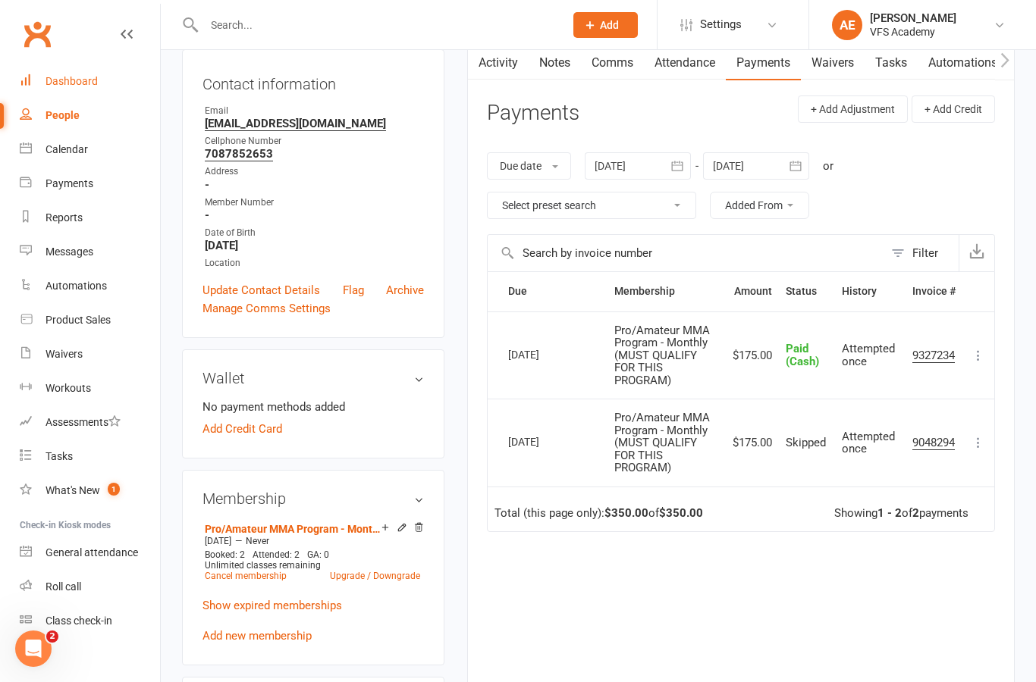
click at [71, 64] on link "Dashboard" at bounding box center [90, 81] width 140 height 34
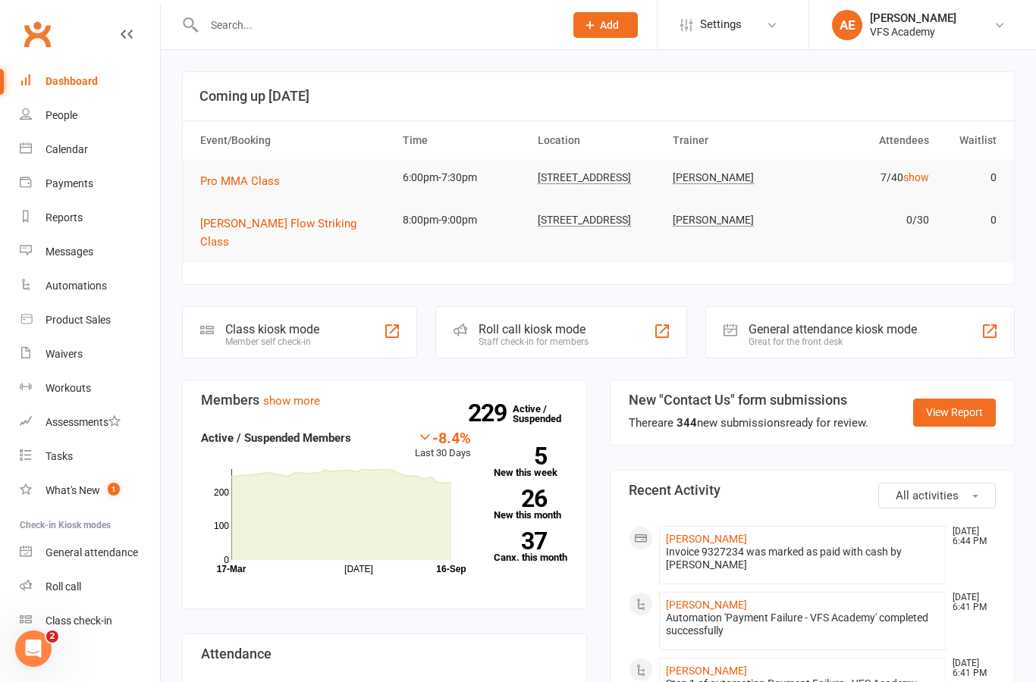
click at [415, 33] on input "text" at bounding box center [376, 24] width 354 height 21
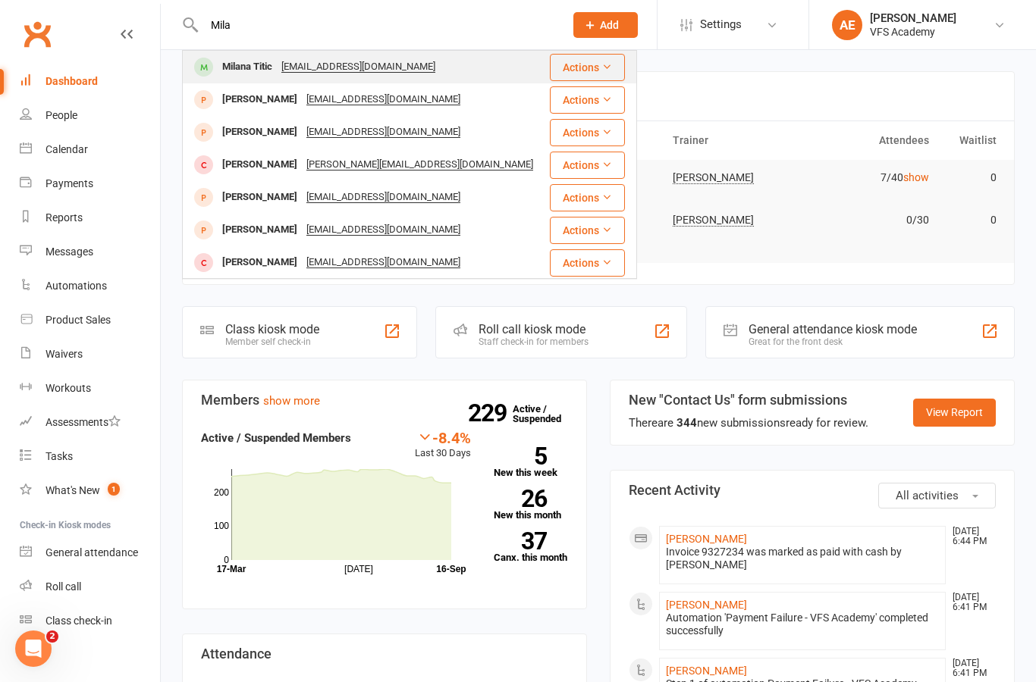
type input "Mila"
click at [462, 71] on div "Milana Titic titicmilan7@gmail.com" at bounding box center [365, 67] width 364 height 31
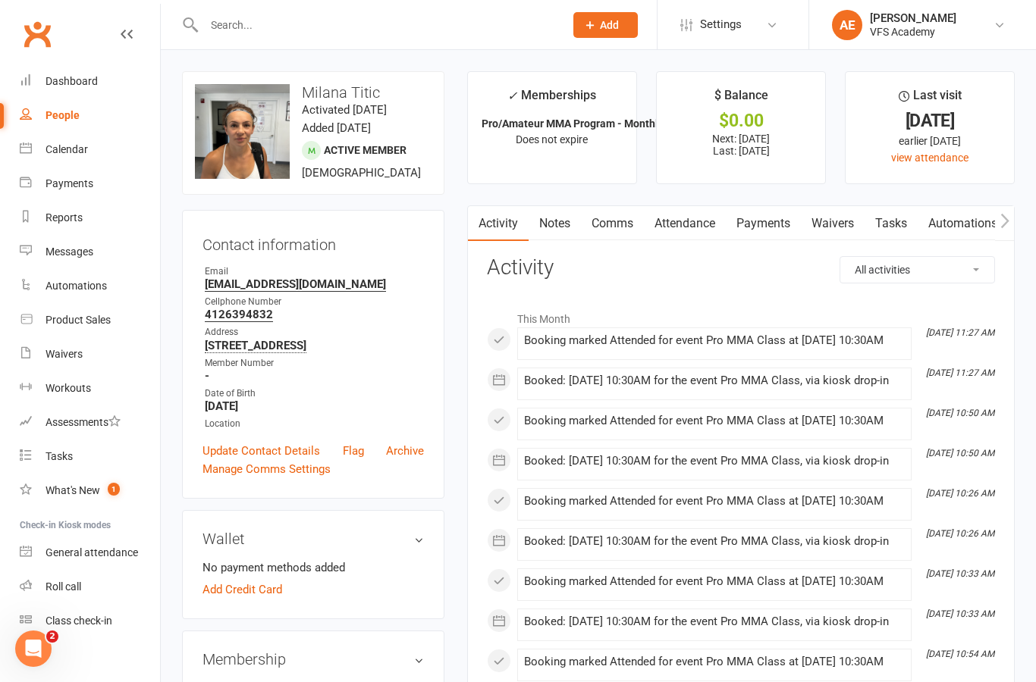
click at [782, 220] on link "Payments" at bounding box center [762, 223] width 75 height 35
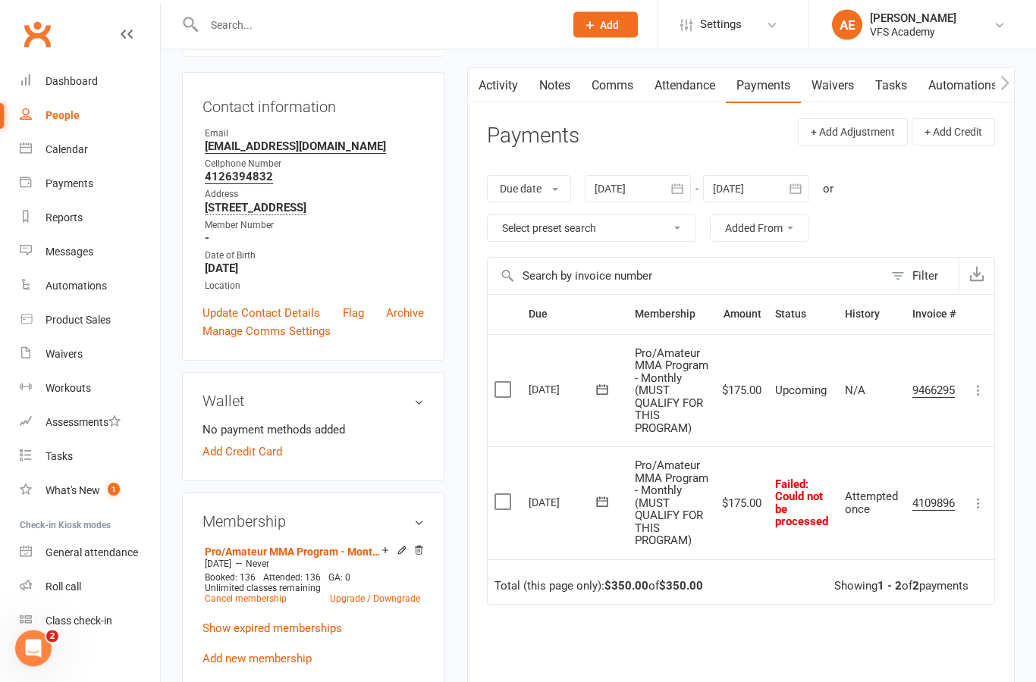
scroll to position [136, 0]
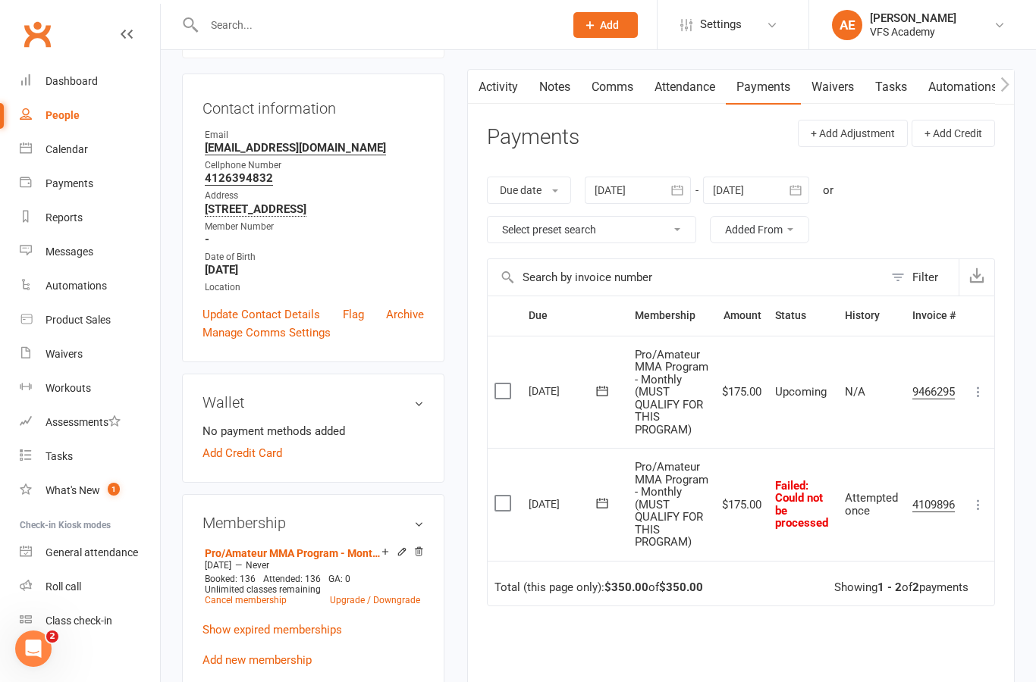
click at [973, 514] on button at bounding box center [978, 505] width 18 height 18
click at [927, 610] on link "Mark as Paid (Other)" at bounding box center [911, 595] width 150 height 30
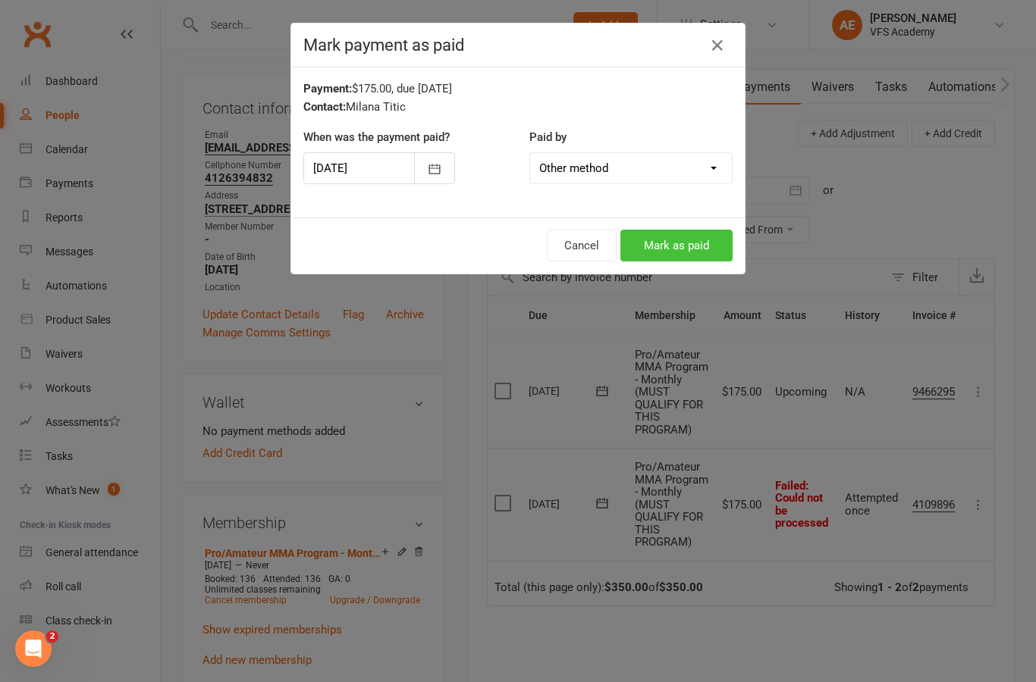
click at [681, 246] on button "Mark as paid" at bounding box center [676, 246] width 112 height 32
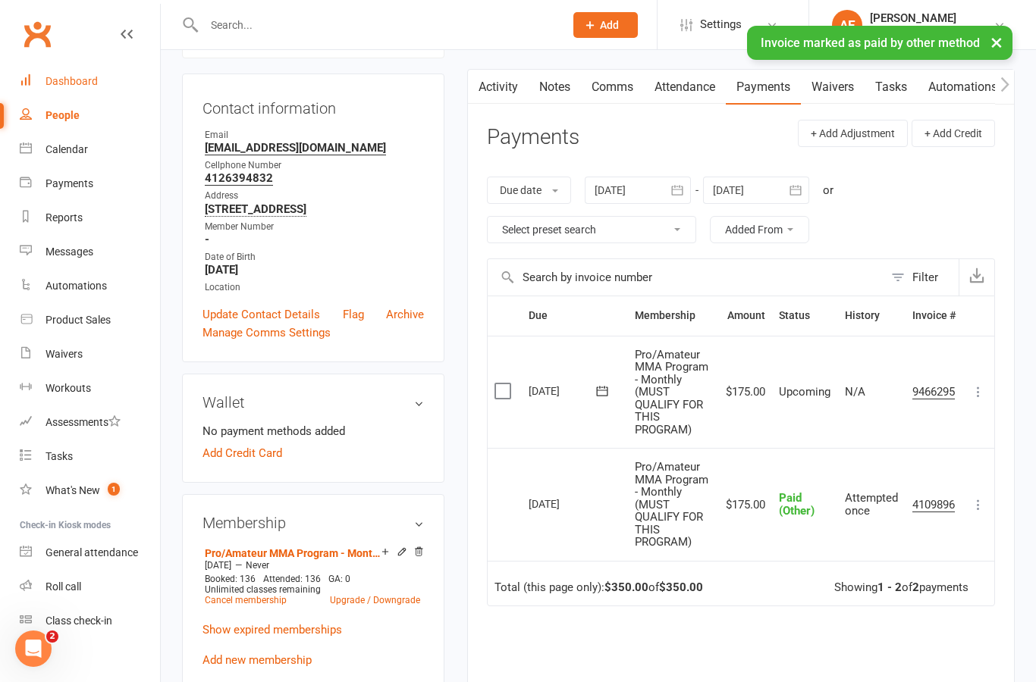
click at [86, 75] on div "Dashboard" at bounding box center [71, 81] width 52 height 12
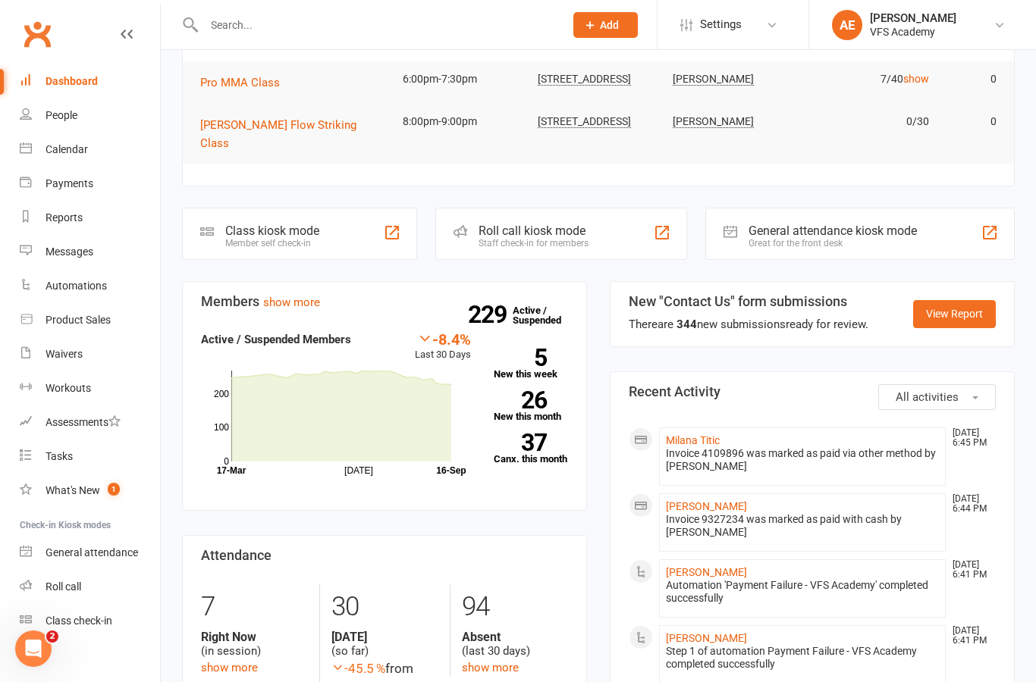
scroll to position [80, 0]
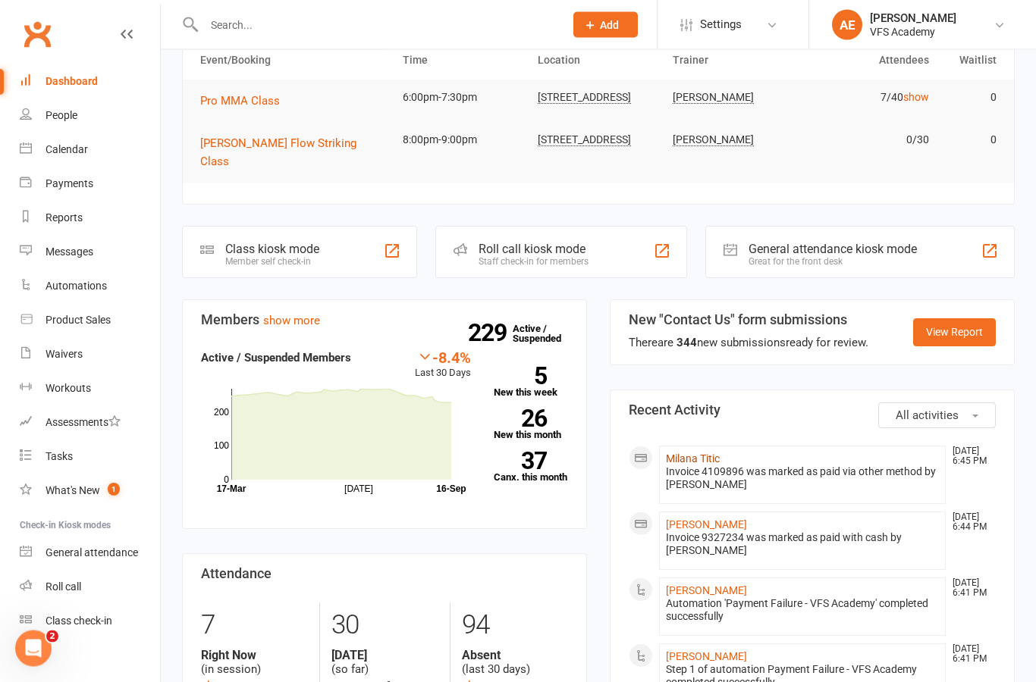
click at [704, 453] on link "Milana Titic" at bounding box center [693, 459] width 54 height 12
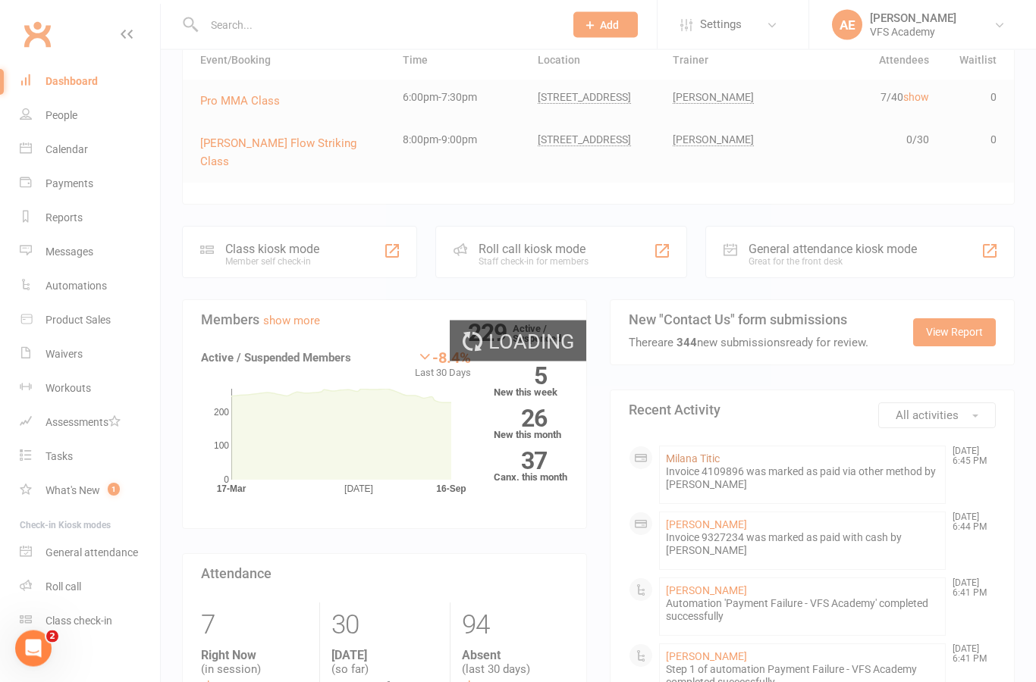
scroll to position [80, 0]
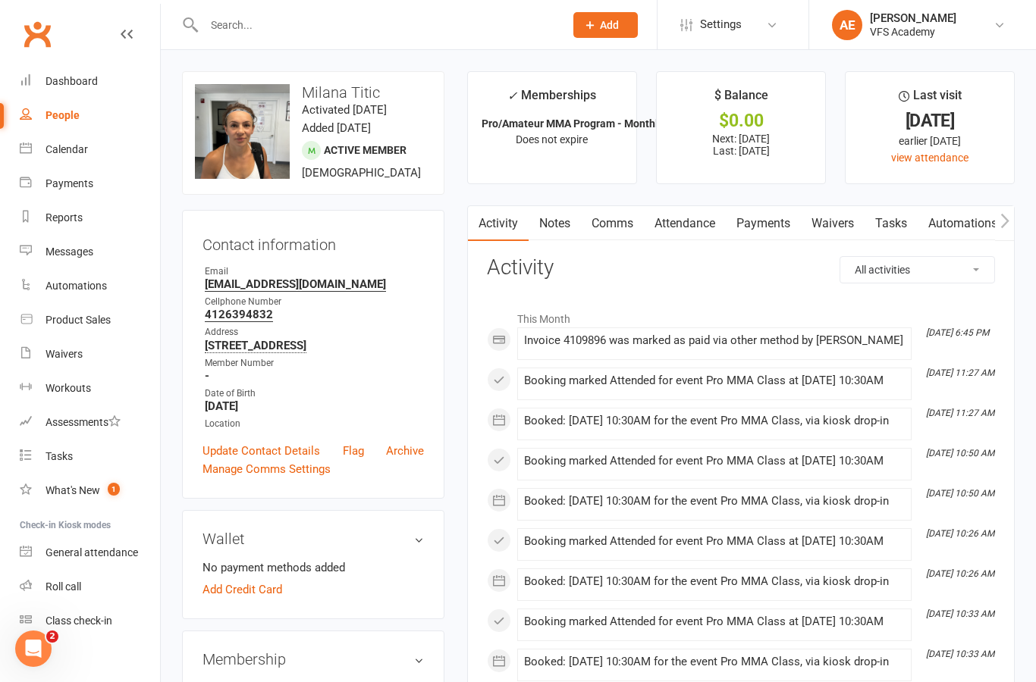
click at [701, 228] on link "Attendance" at bounding box center [685, 223] width 82 height 35
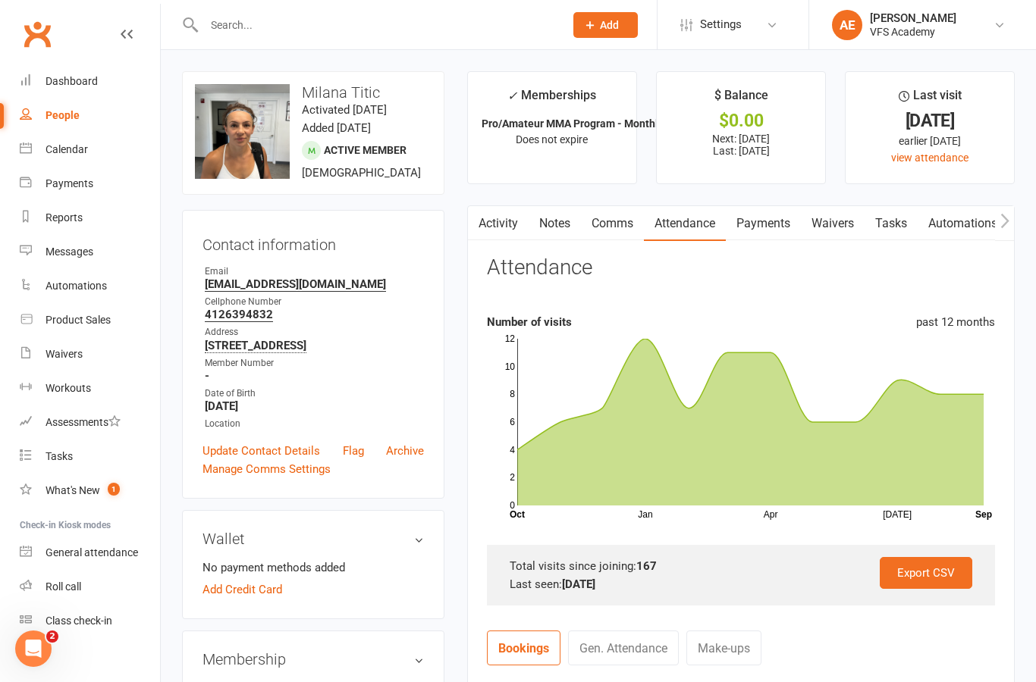
click at [950, 385] on rect at bounding box center [750, 422] width 466 height 167
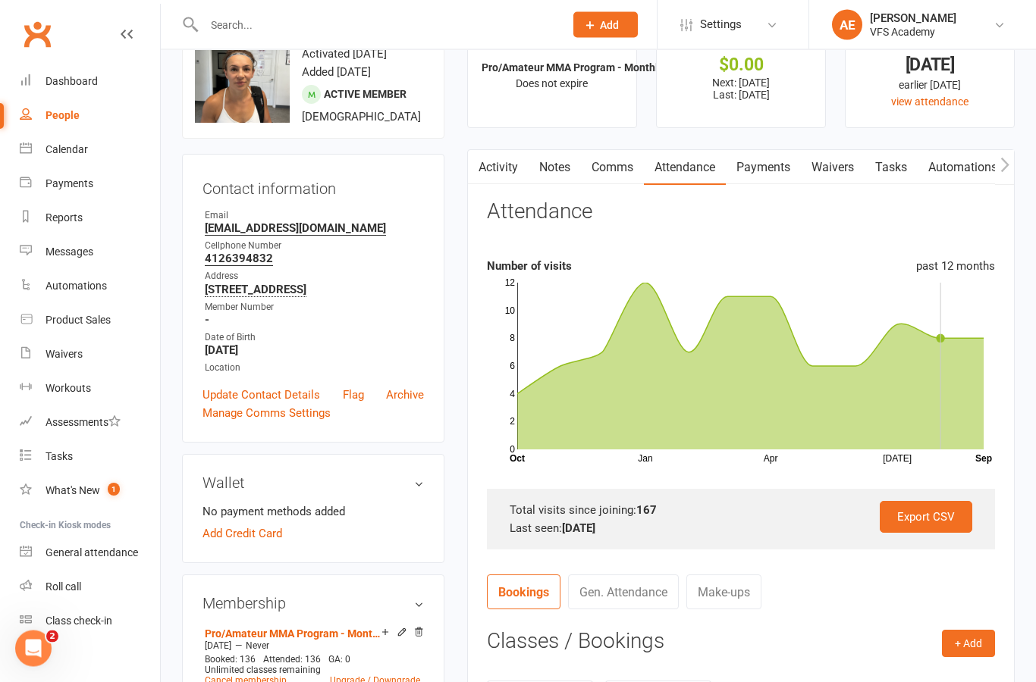
scroll to position [56, 0]
click at [776, 178] on link "Payments" at bounding box center [762, 167] width 75 height 35
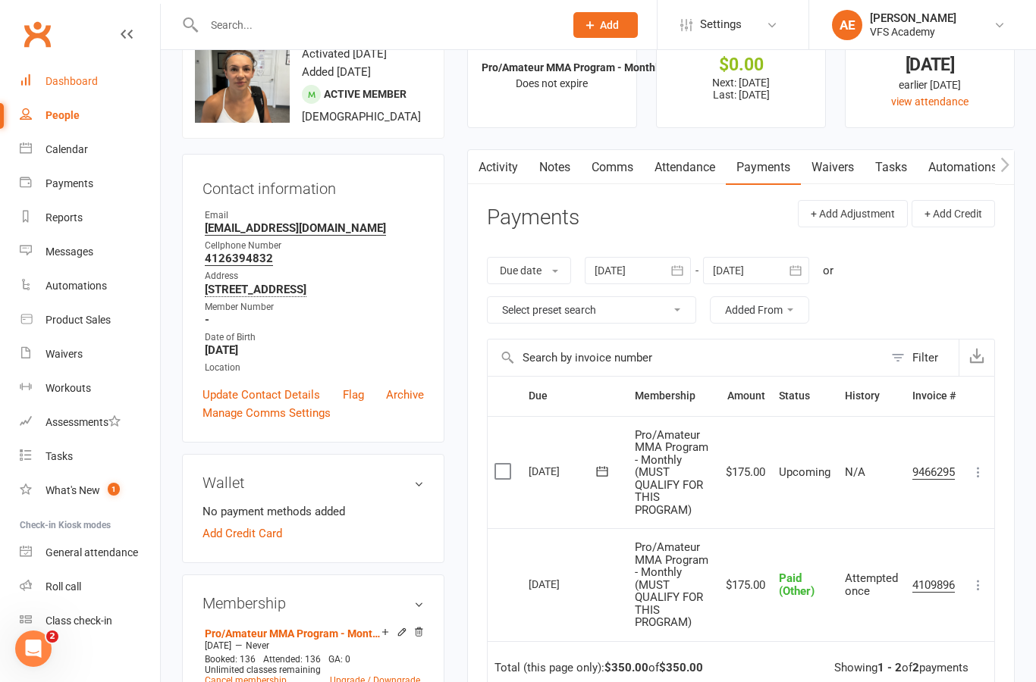
click at [109, 80] on link "Dashboard" at bounding box center [90, 81] width 140 height 34
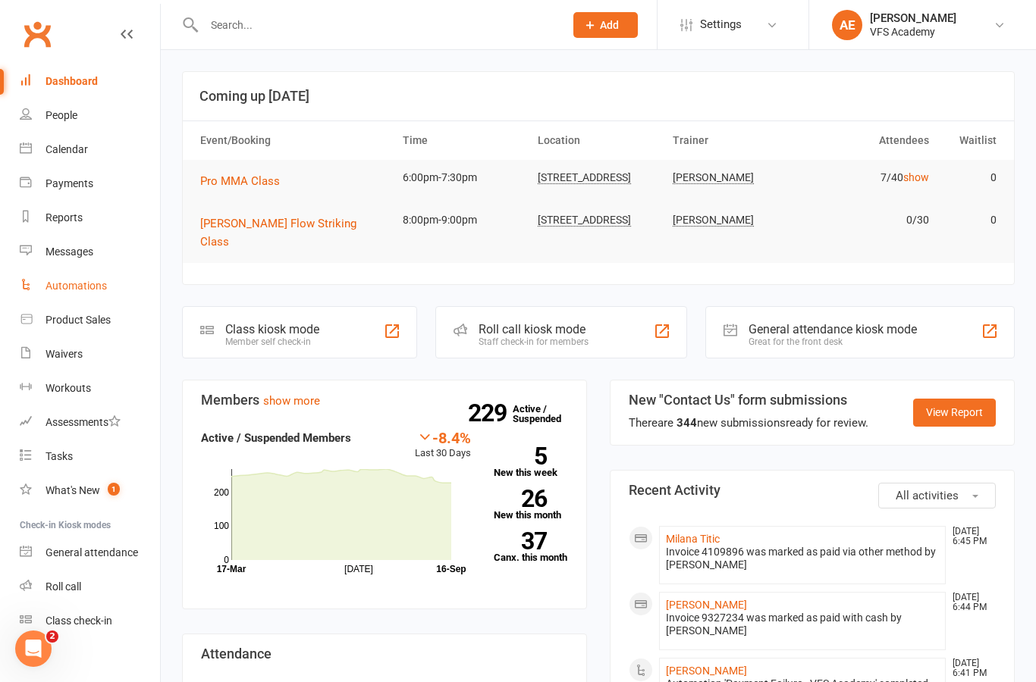
click at [100, 292] on div "Automations" at bounding box center [75, 286] width 61 height 12
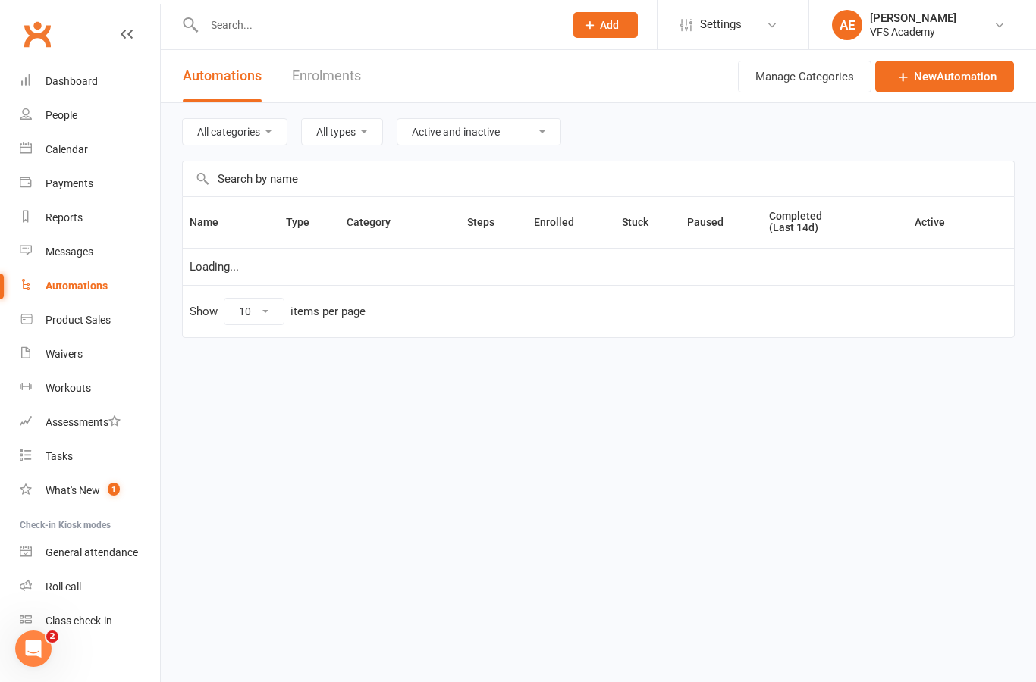
select select "100"
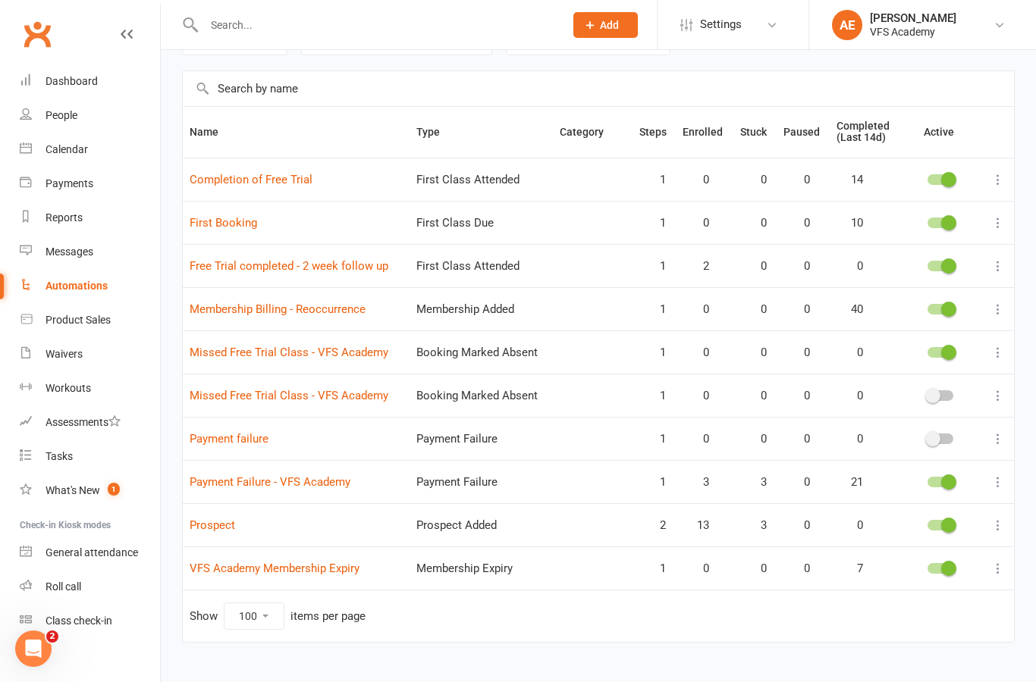
scroll to position [114, 0]
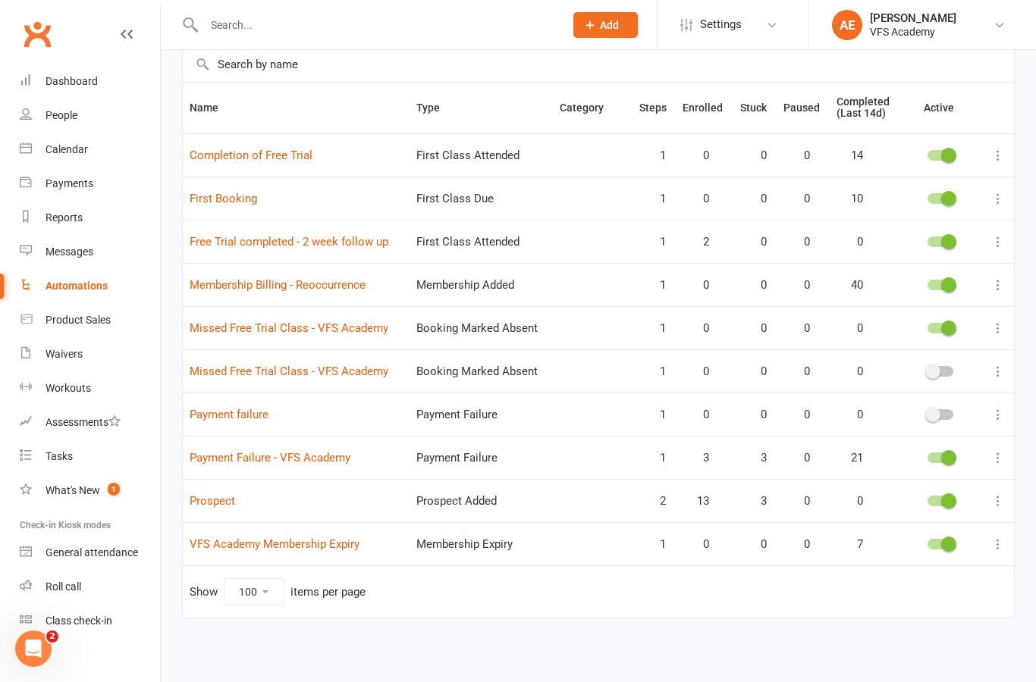
click at [323, 475] on td "Payment Failure - VFS Academy" at bounding box center [296, 457] width 227 height 43
click at [327, 458] on link "Payment Failure - VFS Academy" at bounding box center [270, 458] width 161 height 14
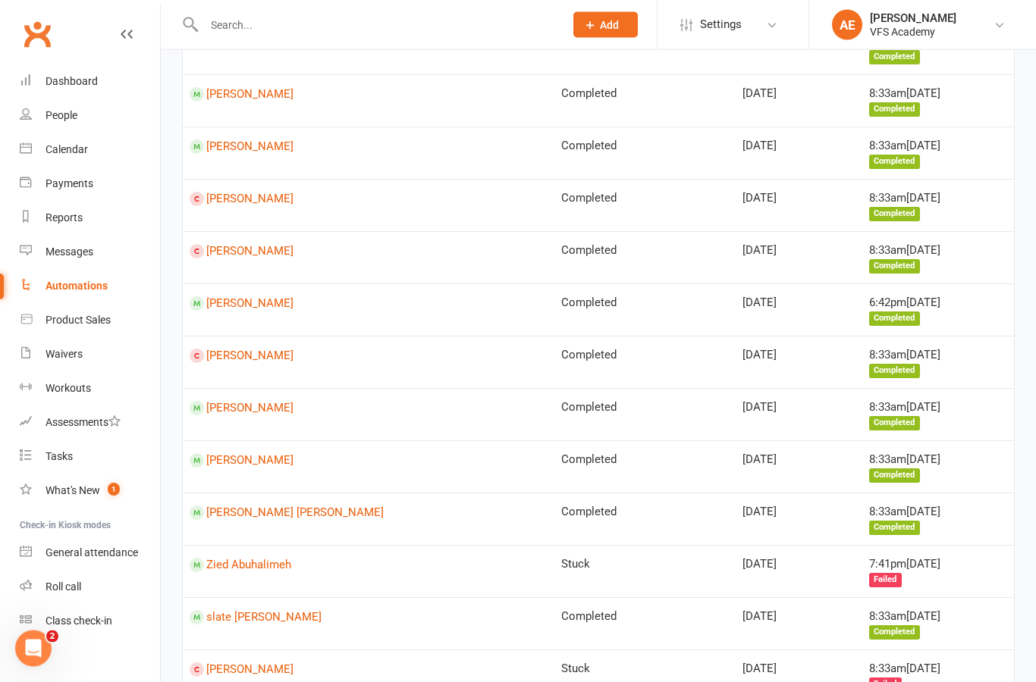
scroll to position [2073, 0]
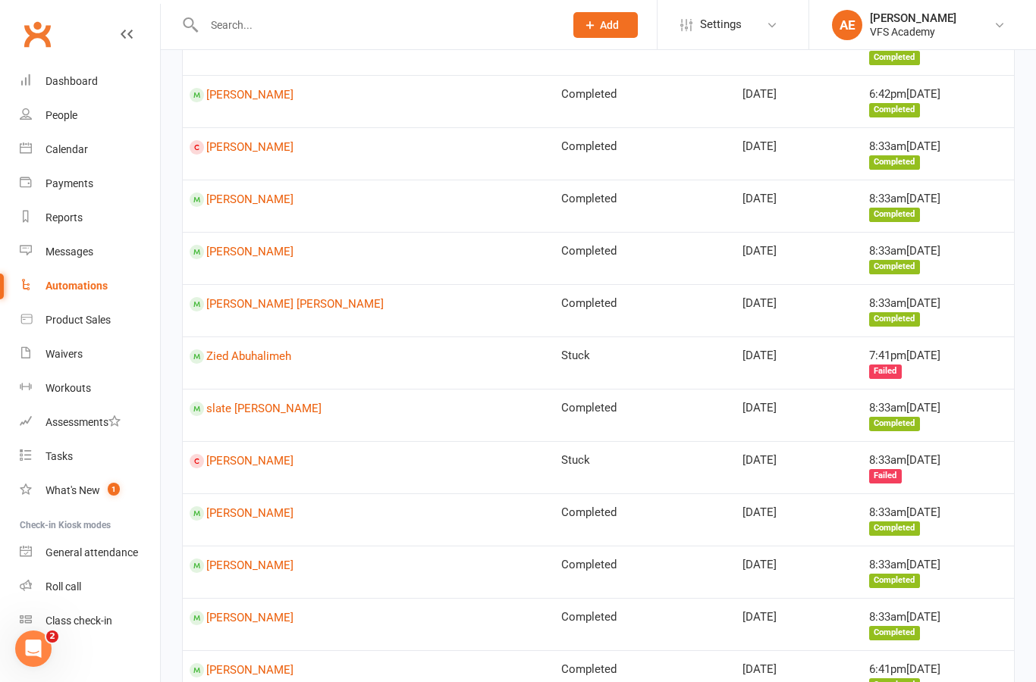
click at [268, 546] on td "[PERSON_NAME]" at bounding box center [368, 572] width 371 height 52
click at [263, 559] on link "[PERSON_NAME]" at bounding box center [369, 566] width 358 height 14
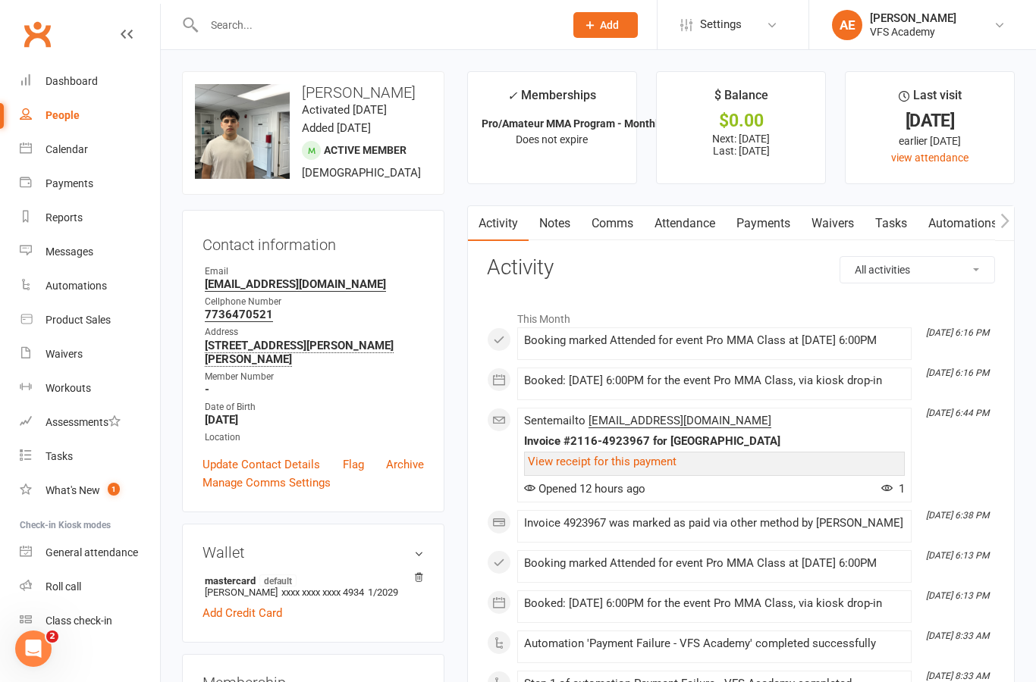
click at [773, 230] on link "Payments" at bounding box center [762, 223] width 75 height 35
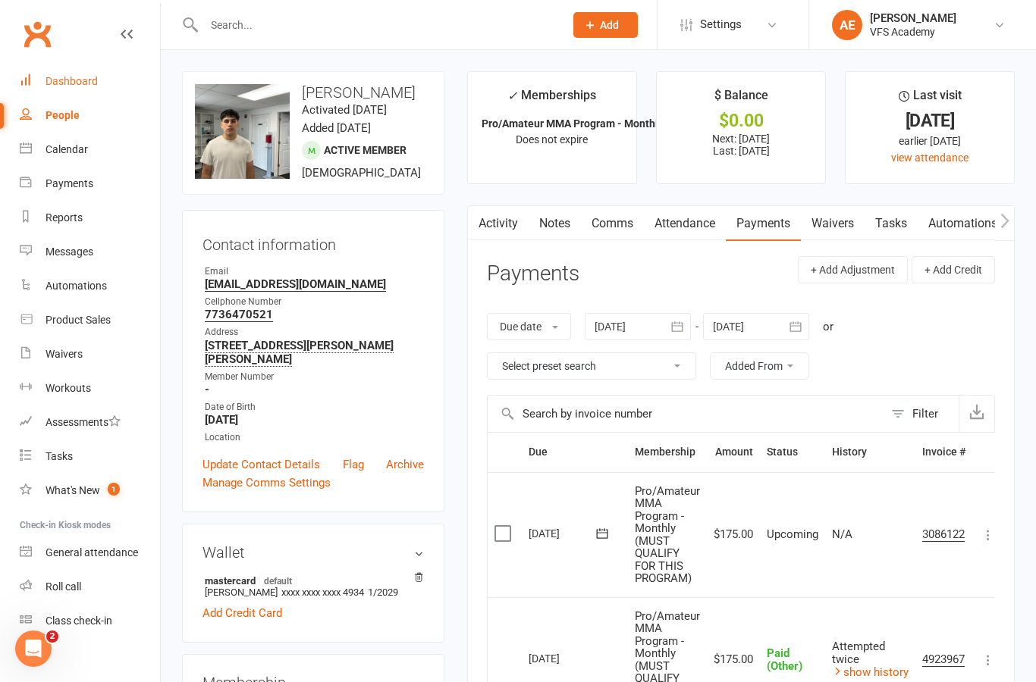
click at [80, 84] on div "Dashboard" at bounding box center [71, 81] width 52 height 12
